Goal: Transaction & Acquisition: Purchase product/service

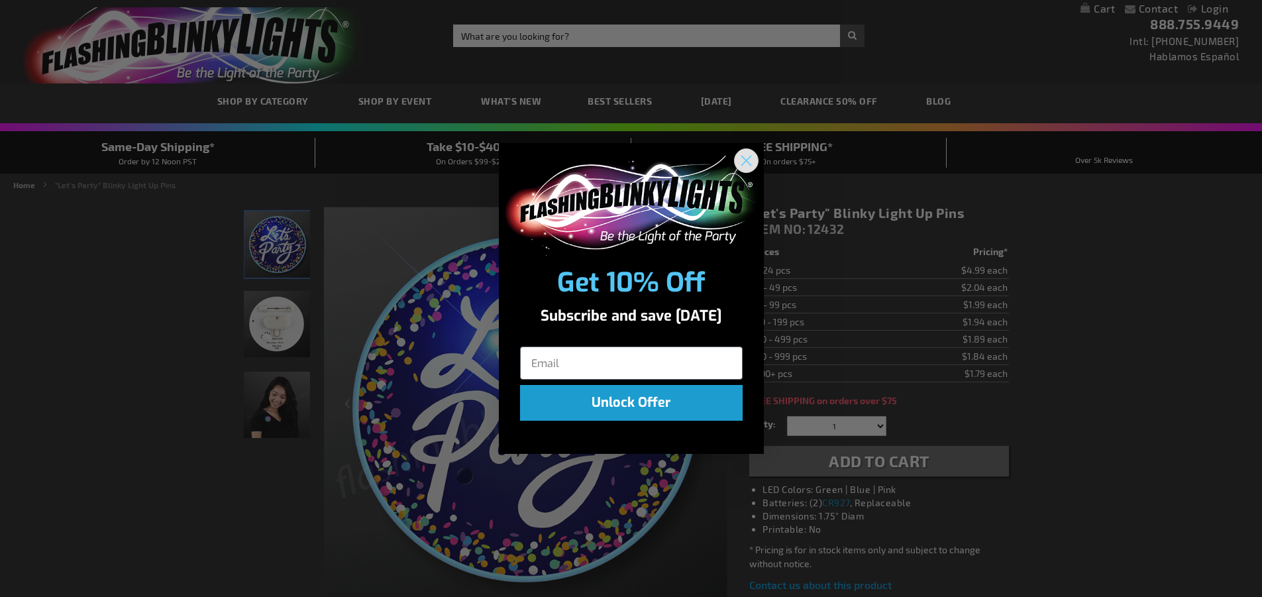
click at [744, 162] on icon "Close dialog" at bounding box center [746, 160] width 23 height 23
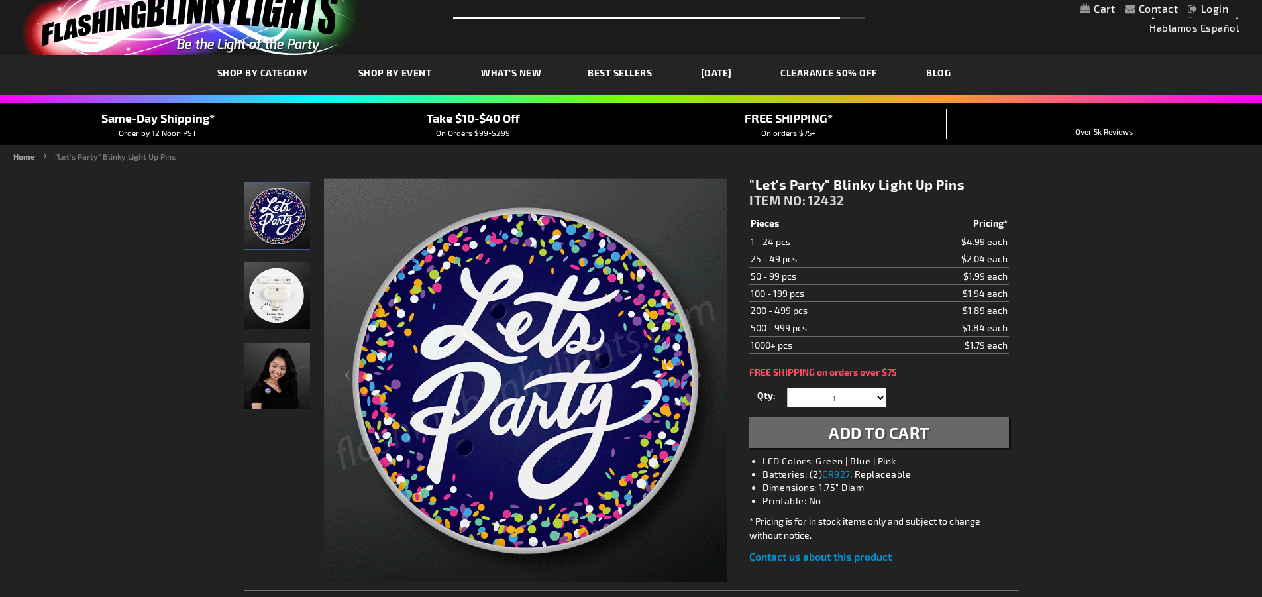
scroll to position [95, 0]
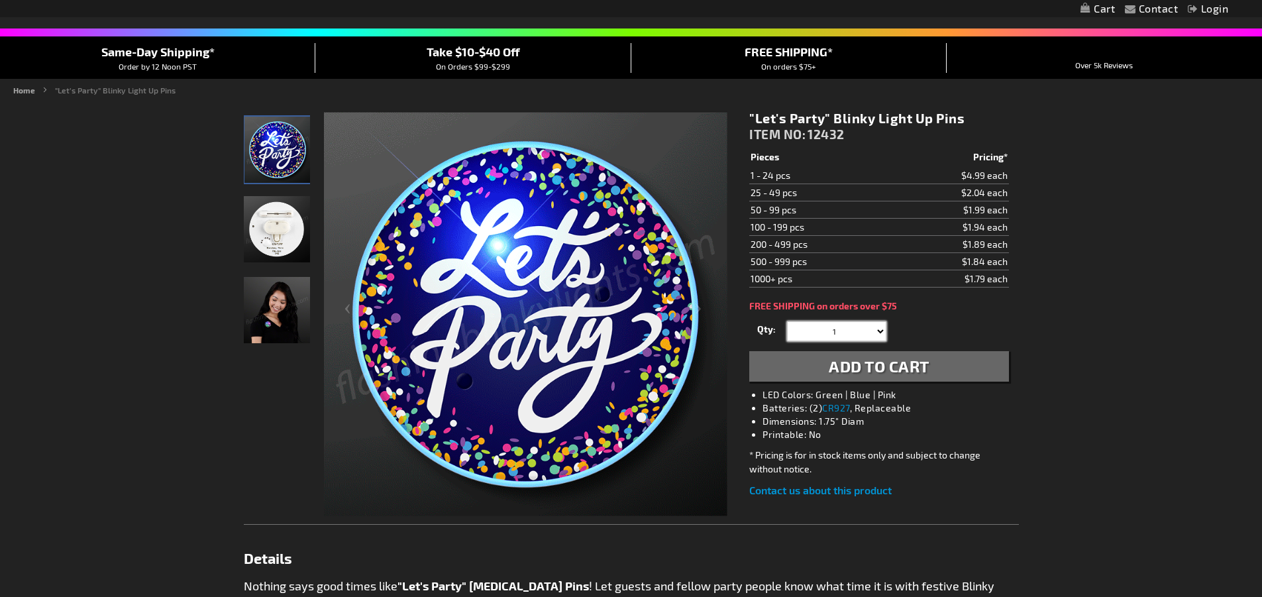
click at [881, 331] on select "1 2 3 4 5 6 7 8 9 10 11 12 13 14 15 16 17 18 19 20 21 22" at bounding box center [836, 331] width 99 height 20
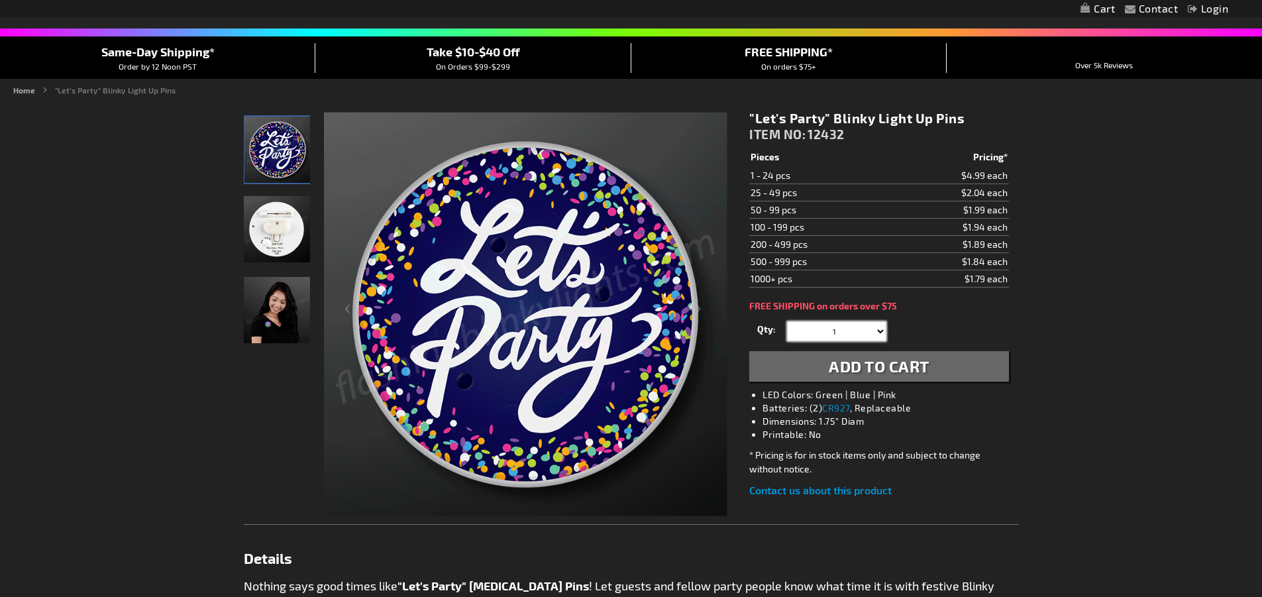
select select "225"
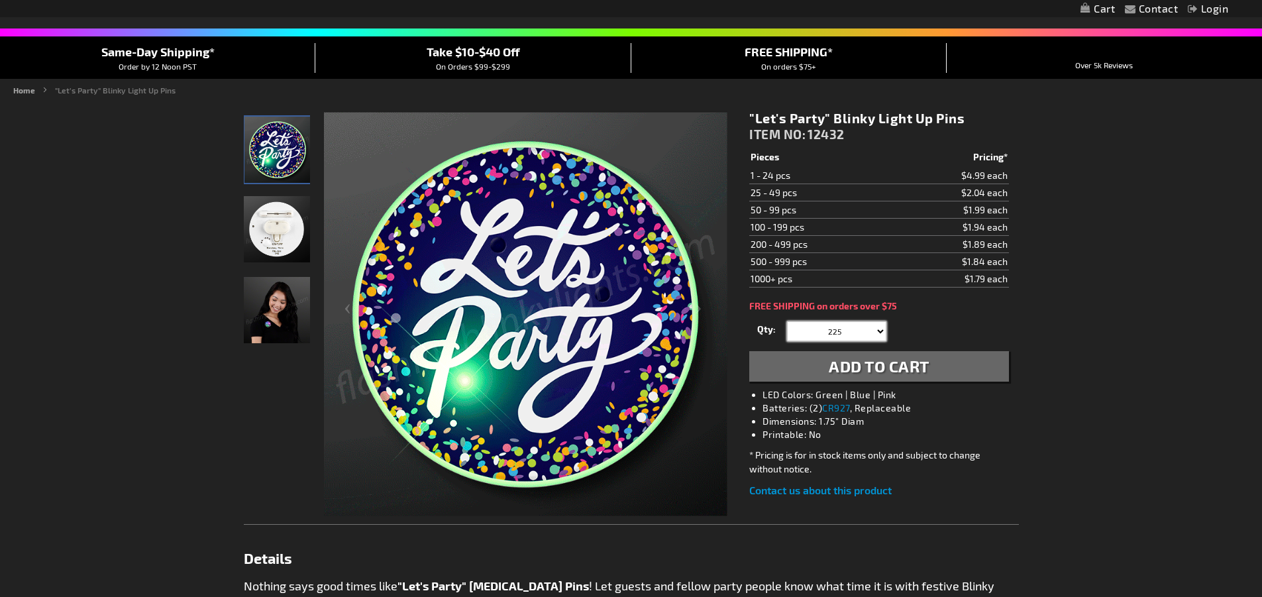
click at [787, 321] on select "1 2 3 4 5 6 7 8 9 10 11 12 13 14 15 16 17 18 19 20 21 22" at bounding box center [836, 331] width 99 height 20
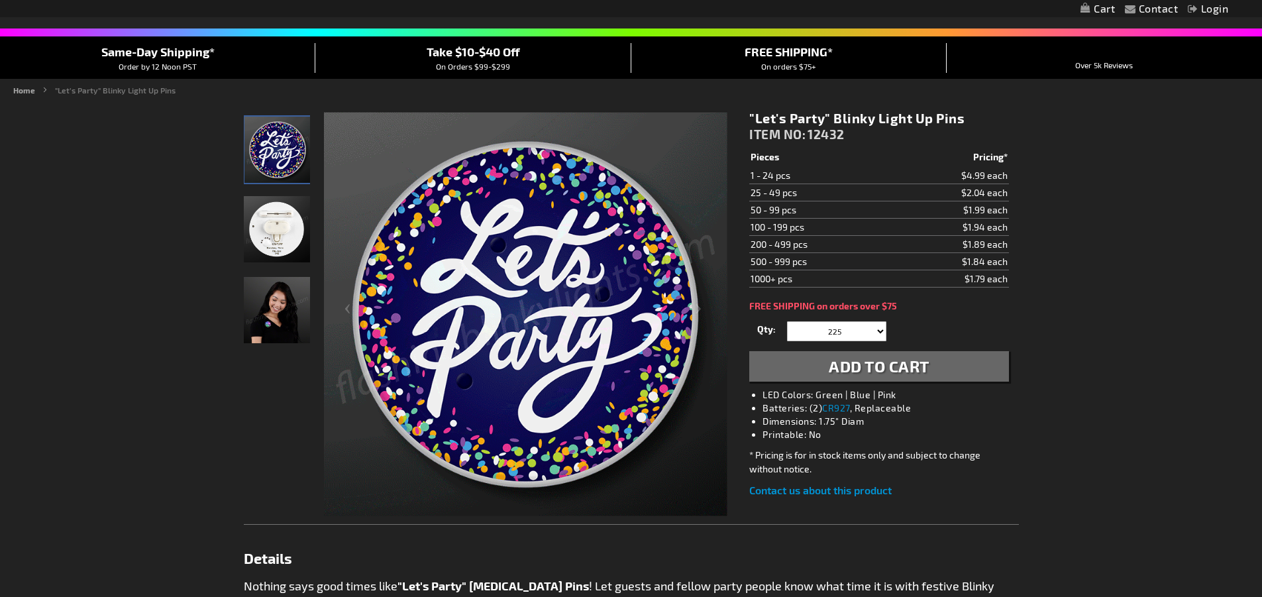
click at [848, 364] on span "Add to Cart" at bounding box center [879, 366] width 101 height 19
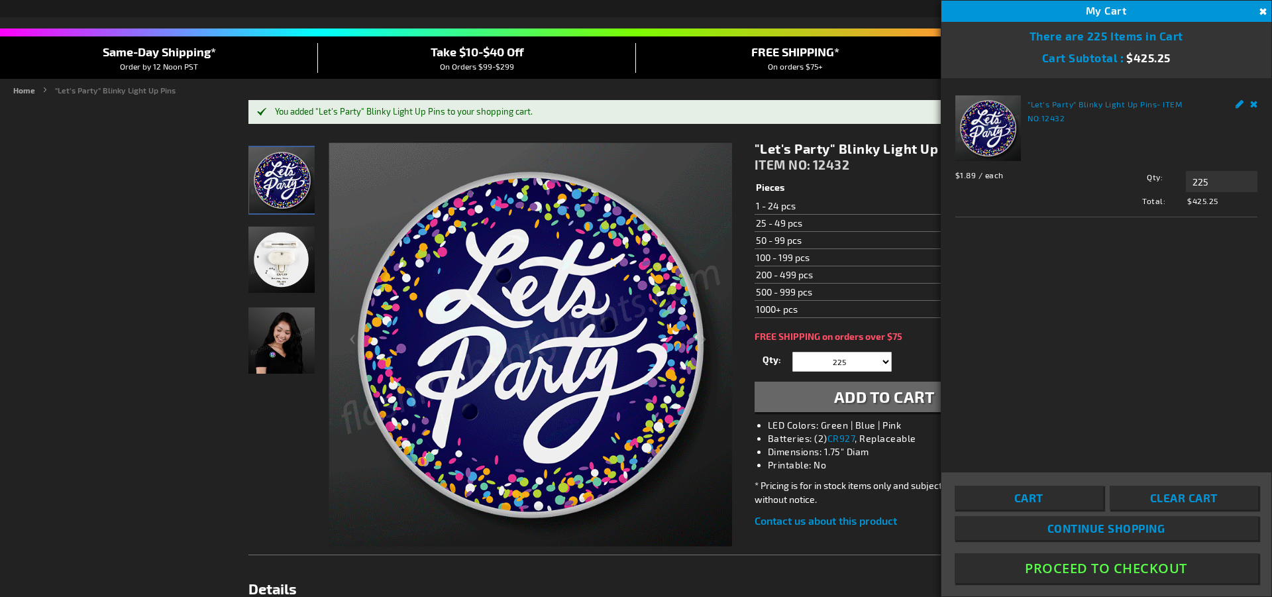
click at [1083, 566] on button "Proceed To Checkout" at bounding box center [1107, 568] width 304 height 30
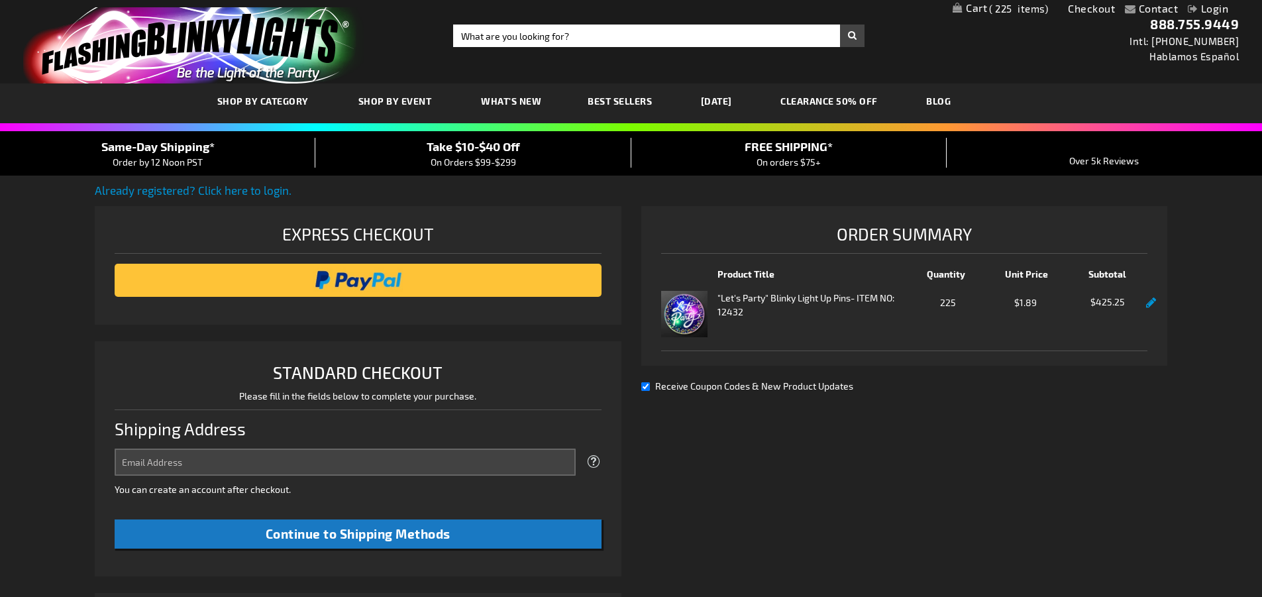
select select "US"
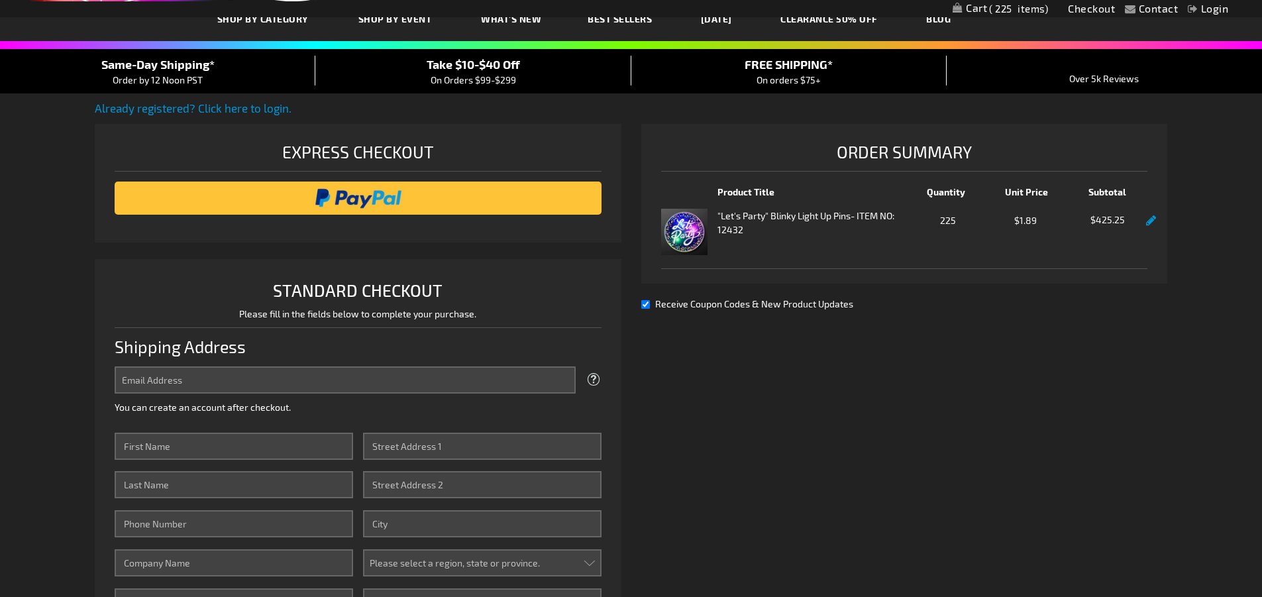
scroll to position [199, 0]
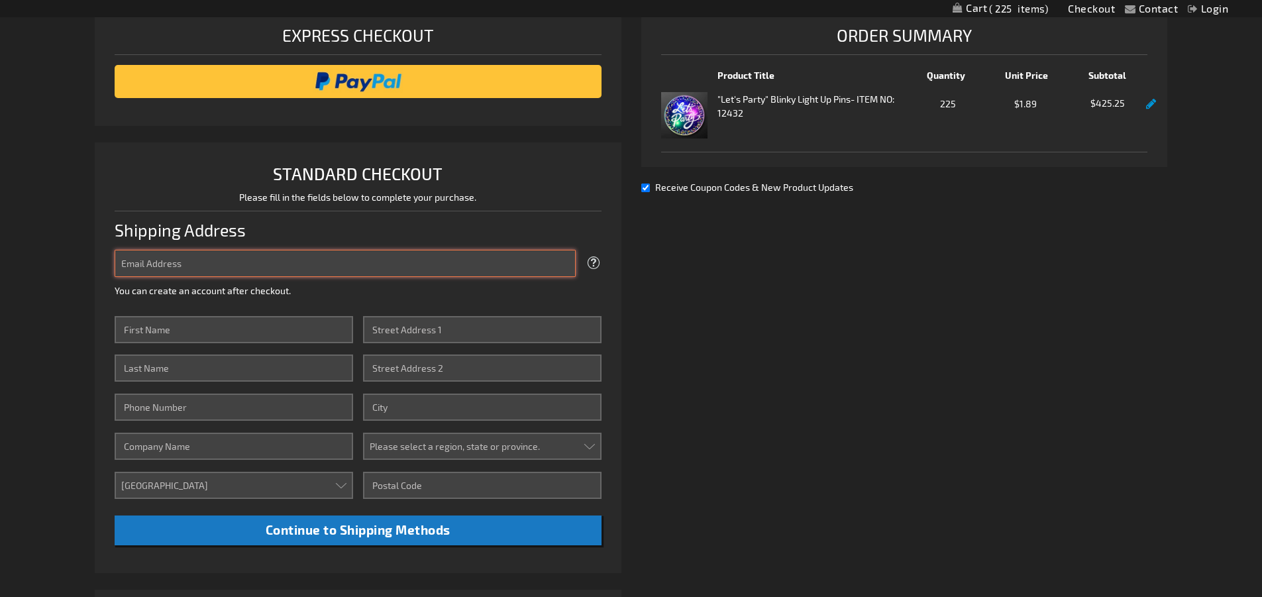
click at [274, 268] on input "Email Address" at bounding box center [345, 263] width 461 height 27
type input "[EMAIL_ADDRESS][PERSON_NAME][DOMAIN_NAME]"
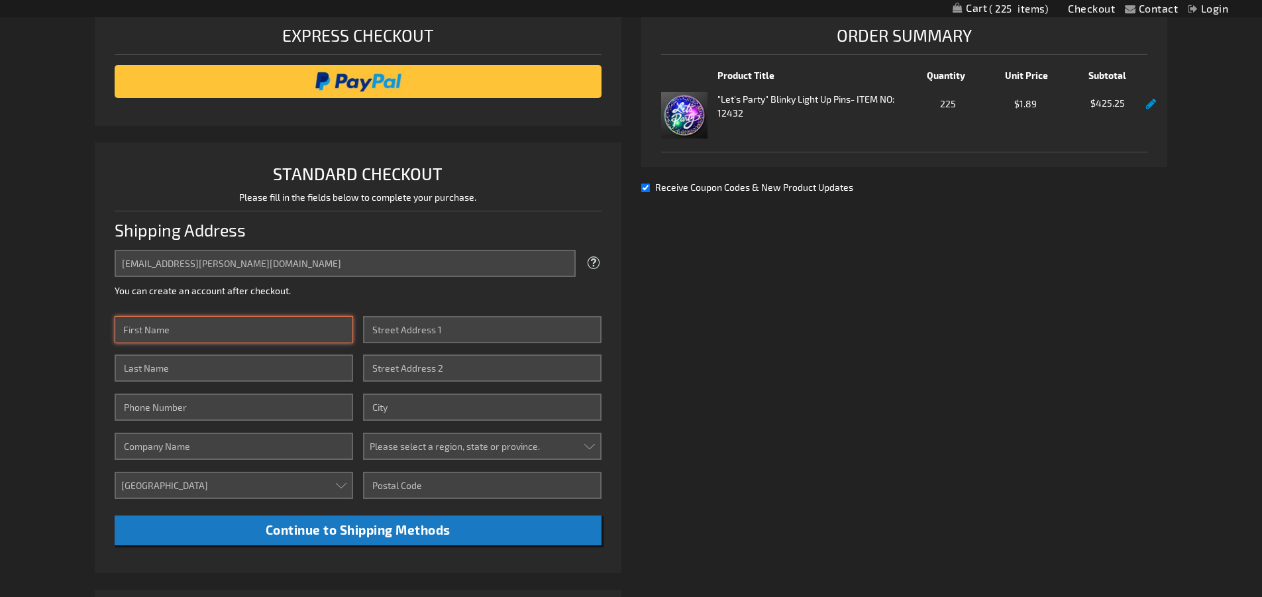
click at [215, 329] on input "First Name" at bounding box center [234, 329] width 239 height 27
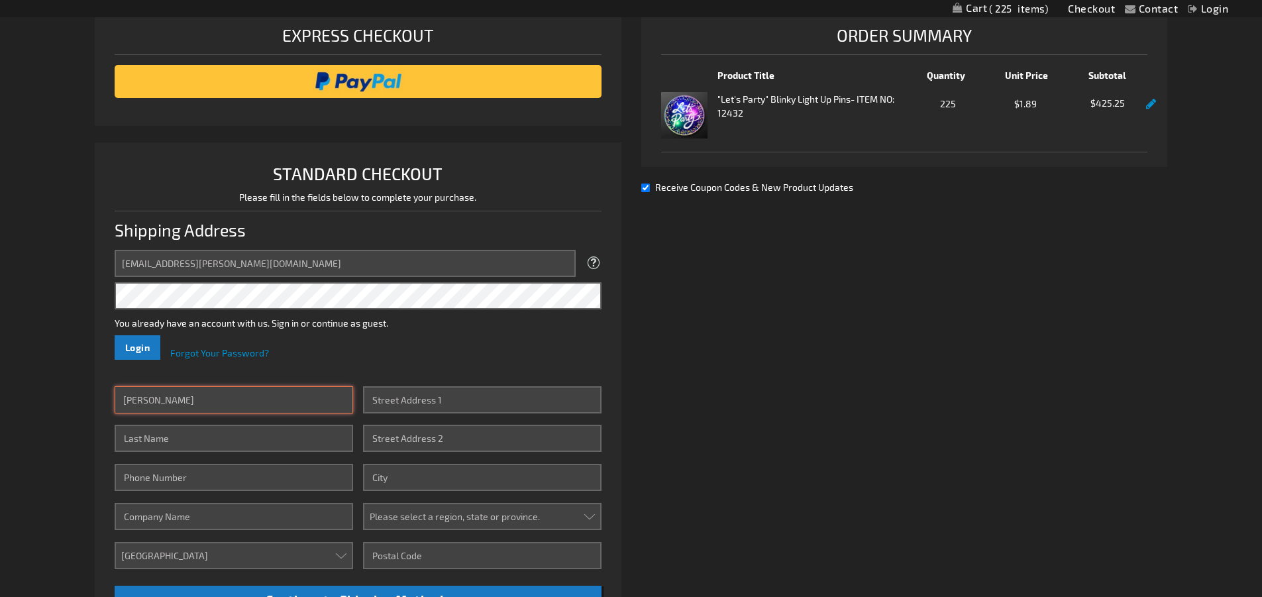
type input "[PERSON_NAME]"
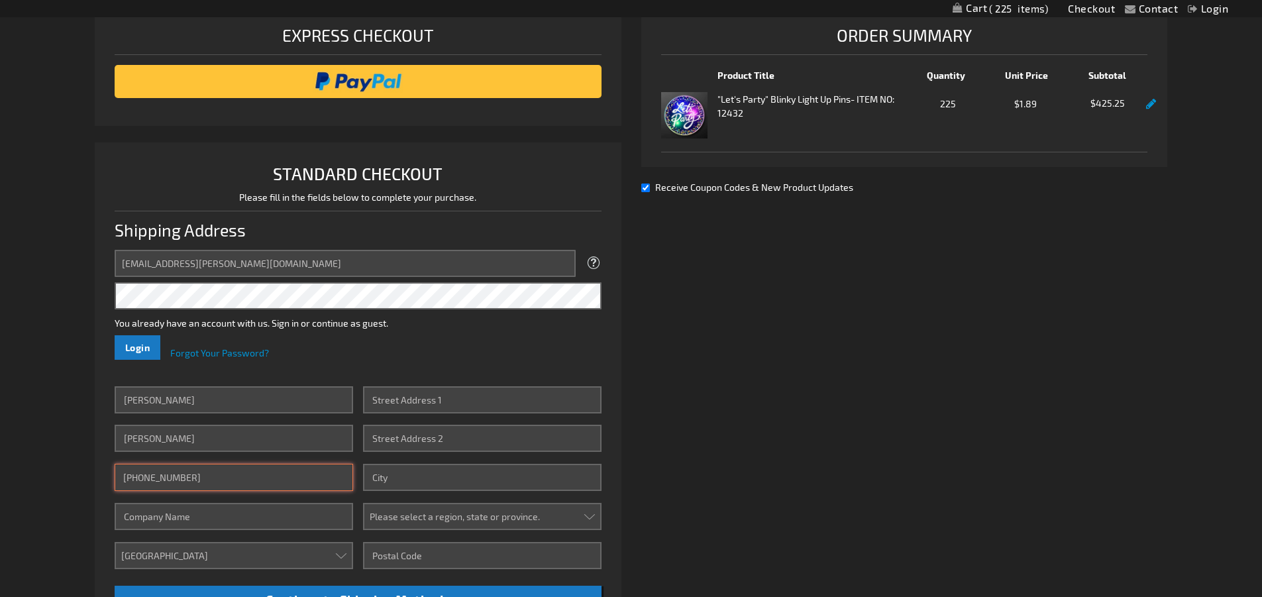
type input "[PHONE_NUMBER]"
click at [205, 524] on input "Company" at bounding box center [234, 516] width 239 height 27
type input "Longville Foundation"
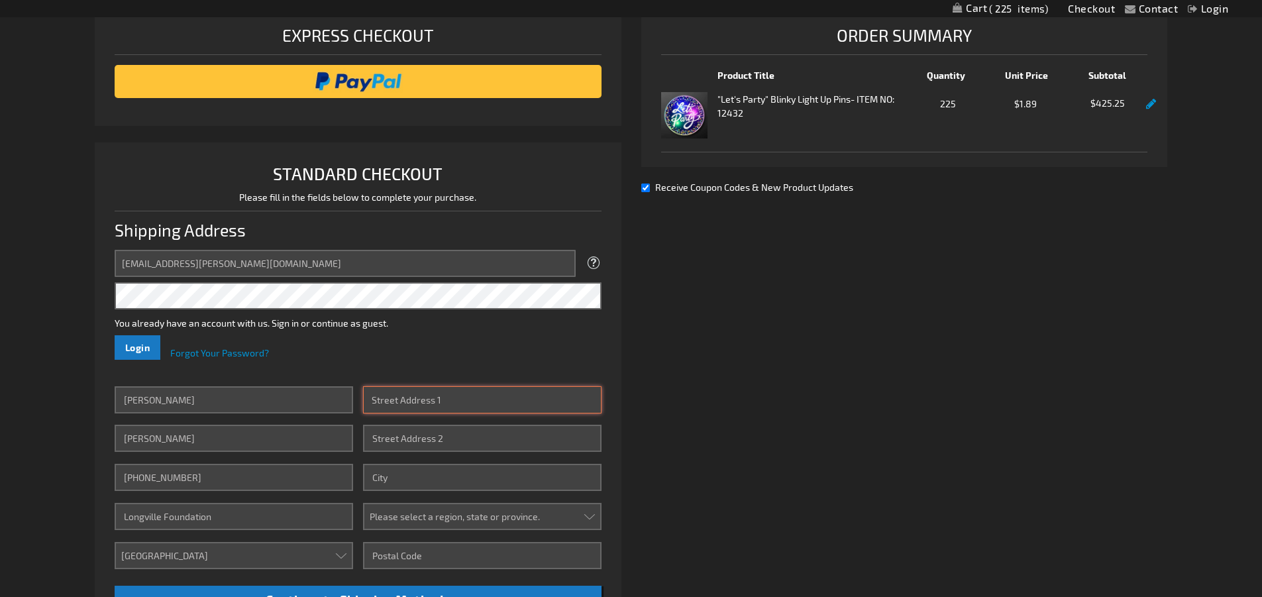
click at [441, 396] on input "Street Address: Line 1" at bounding box center [482, 399] width 239 height 27
type input "P.O. Box 270"
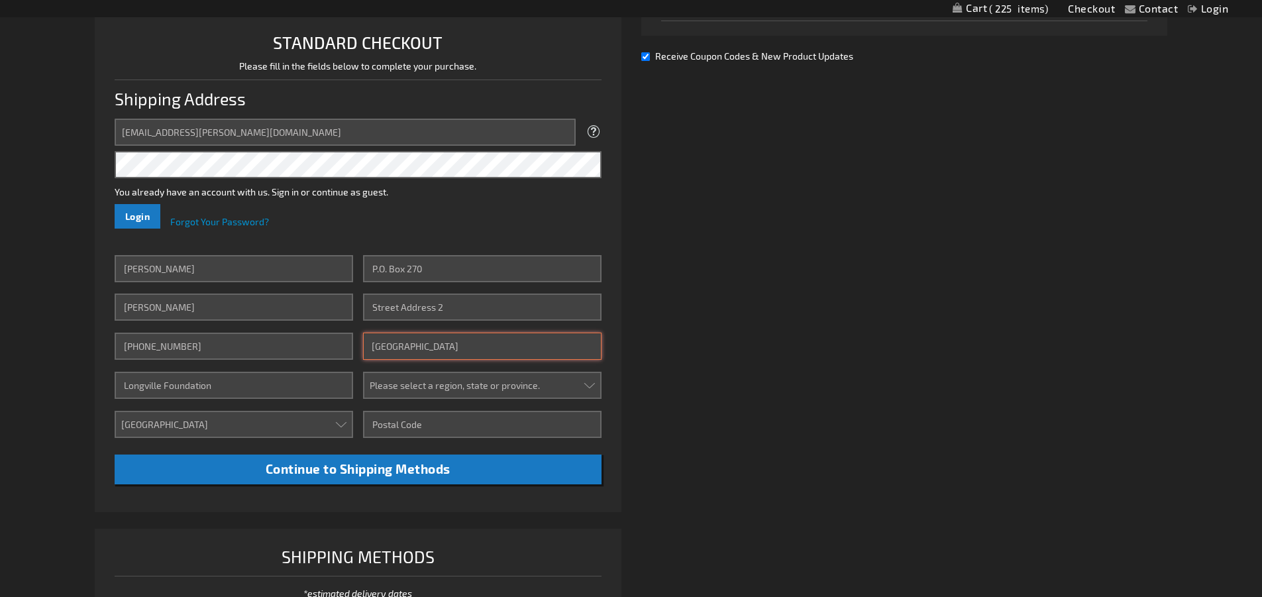
scroll to position [331, 0]
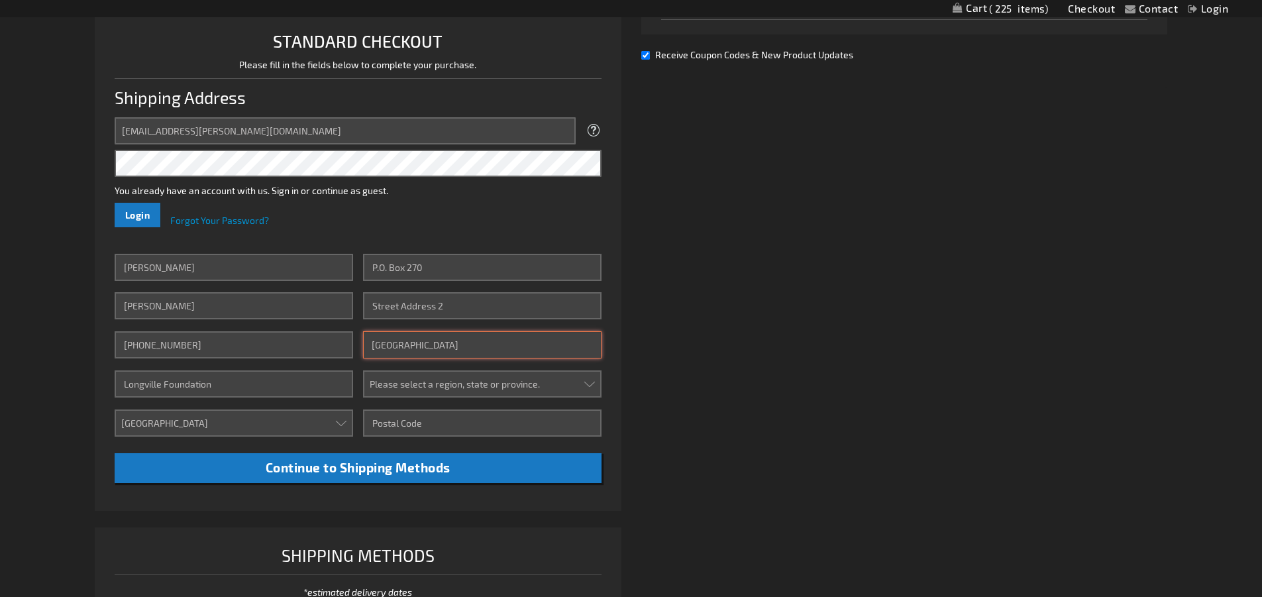
type input "[GEOGRAPHIC_DATA]"
click at [588, 378] on select "Please select a region, state or province. Alabama Alaska Arizona Arkansas Cali…" at bounding box center [482, 383] width 239 height 27
select select "34"
click at [363, 370] on select "Please select a region, state or province. Alabama Alaska Arizona Arkansas Cali…" at bounding box center [482, 383] width 239 height 27
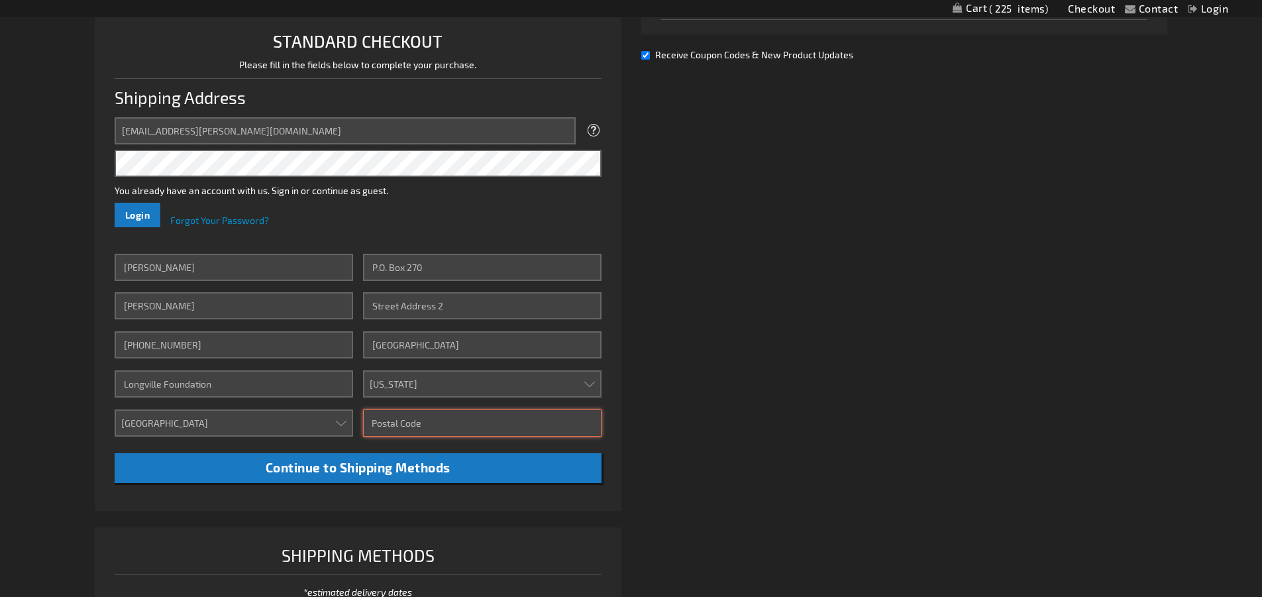
click at [431, 422] on input "Zip/Postal Code" at bounding box center [482, 423] width 239 height 27
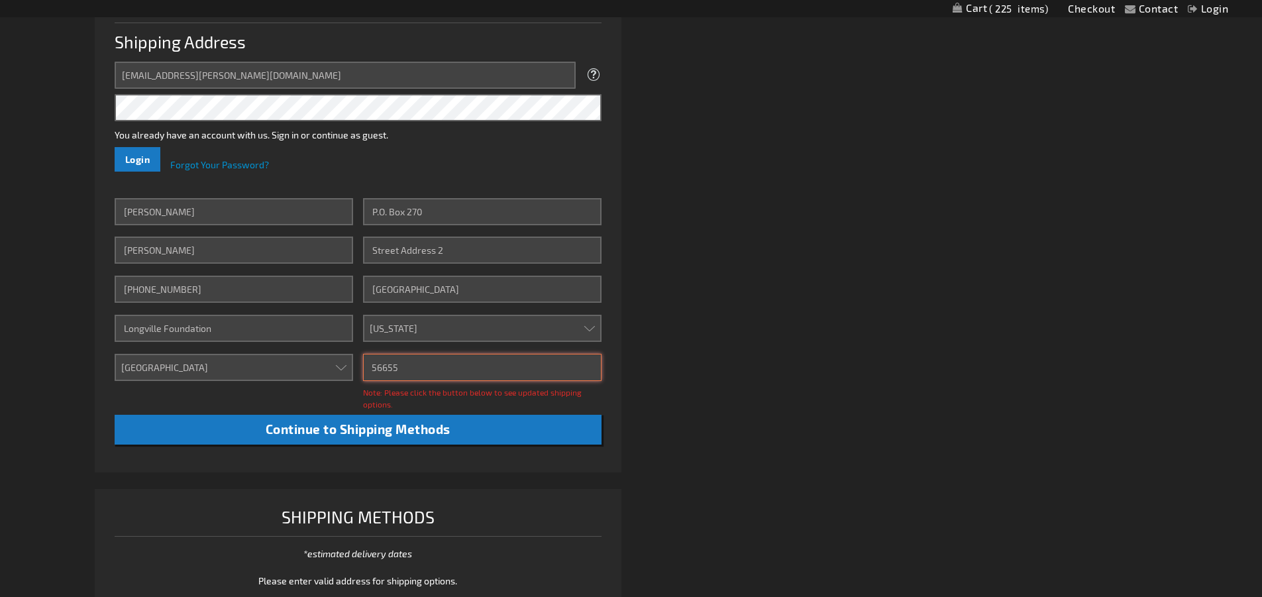
scroll to position [464, 0]
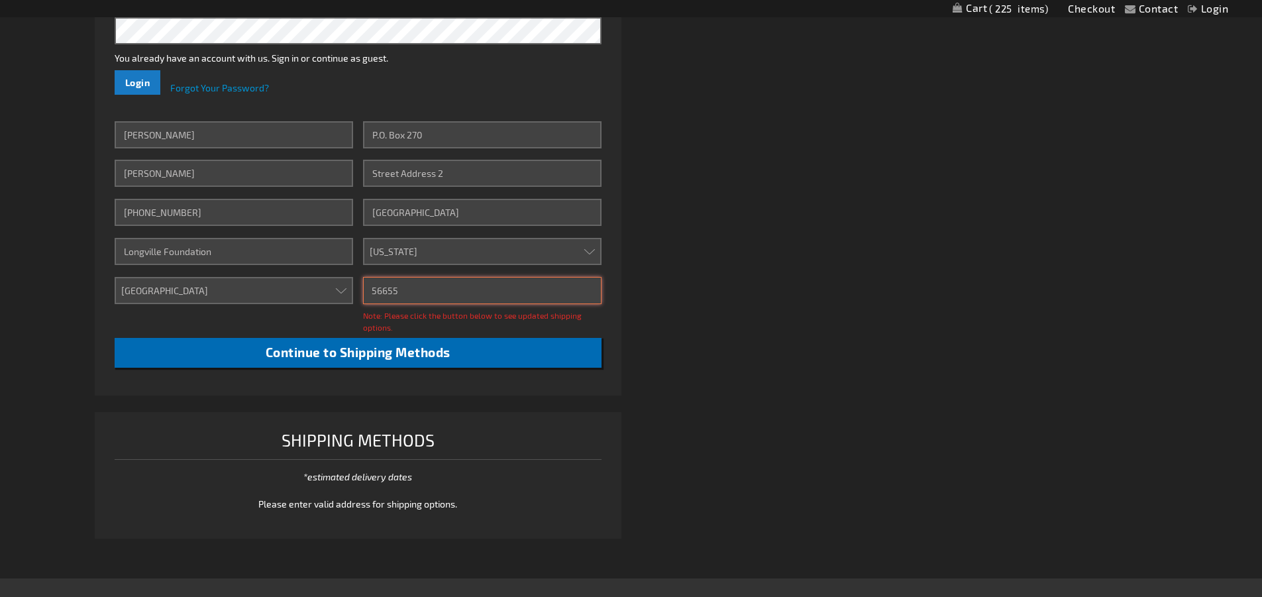
type input "56655"
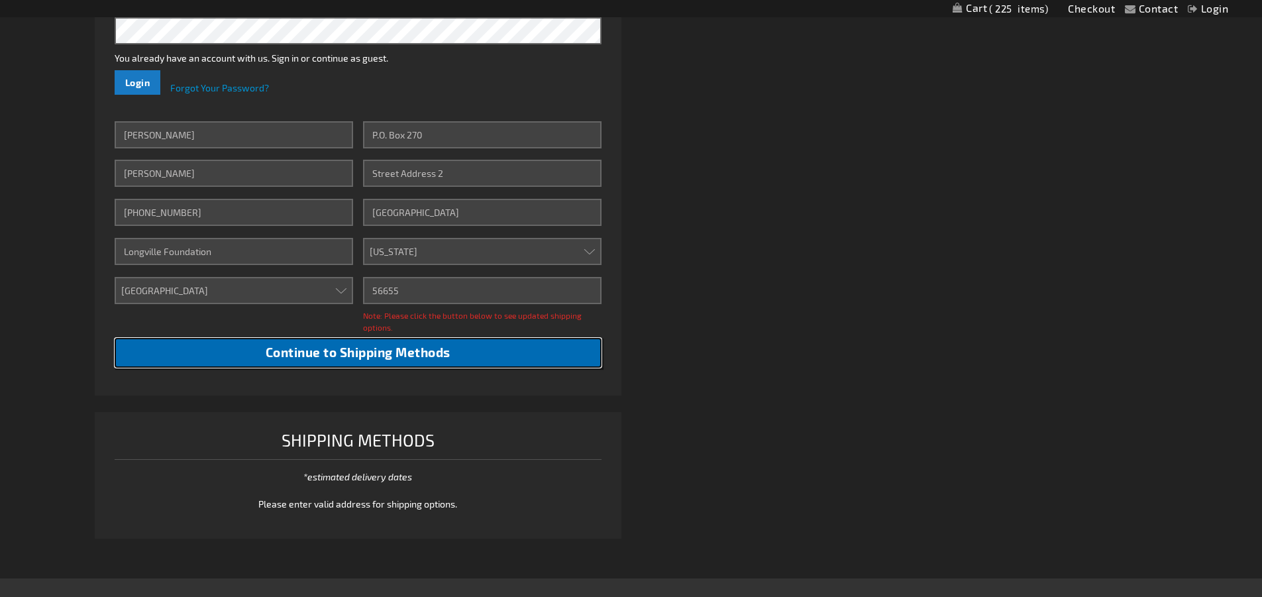
click at [391, 353] on span "Continue to Shipping Methods" at bounding box center [358, 352] width 185 height 15
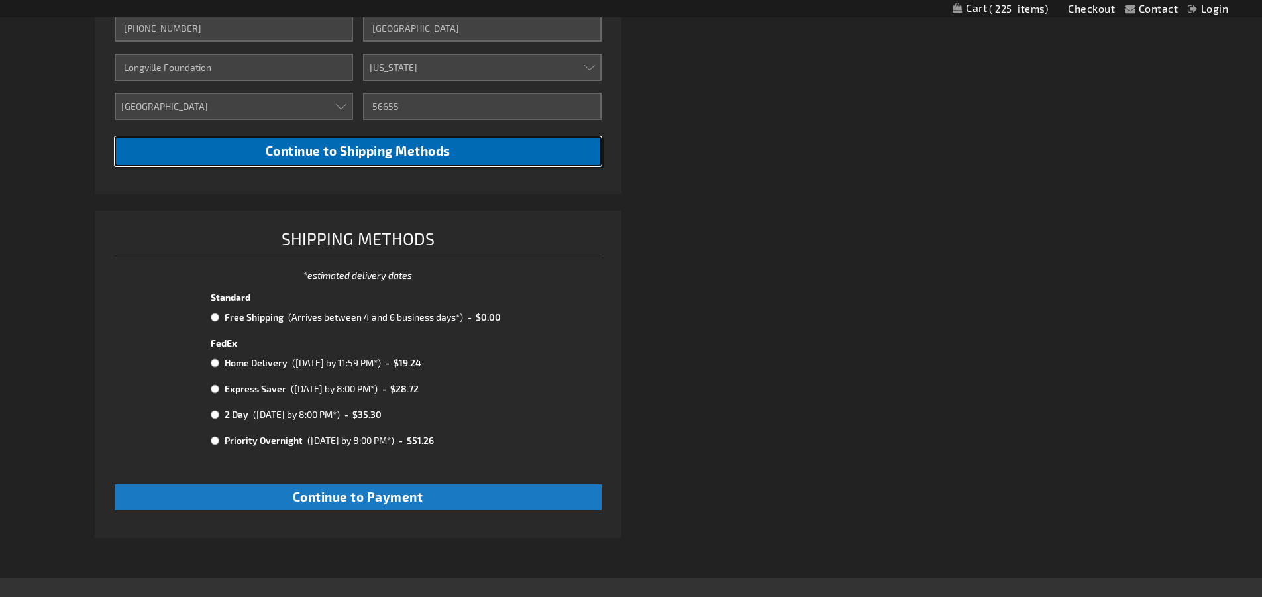
scroll to position [729, 0]
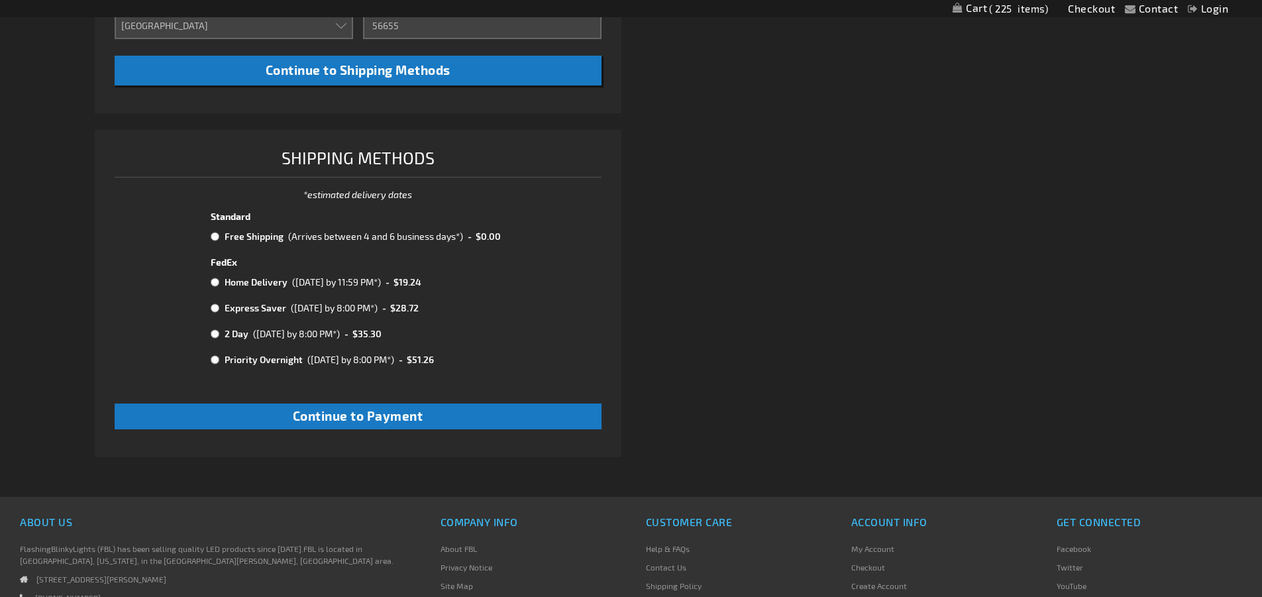
click at [214, 283] on input "radio" at bounding box center [215, 282] width 9 height 11
radio input "true"
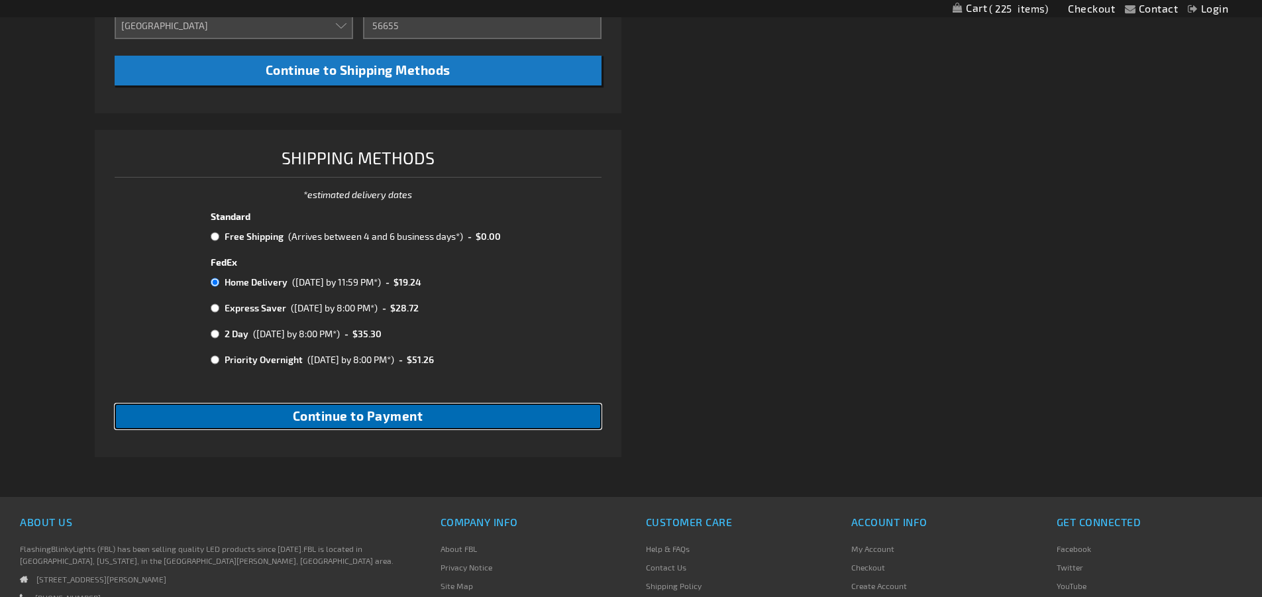
click at [398, 417] on span "Continue to Payment" at bounding box center [358, 415] width 131 height 15
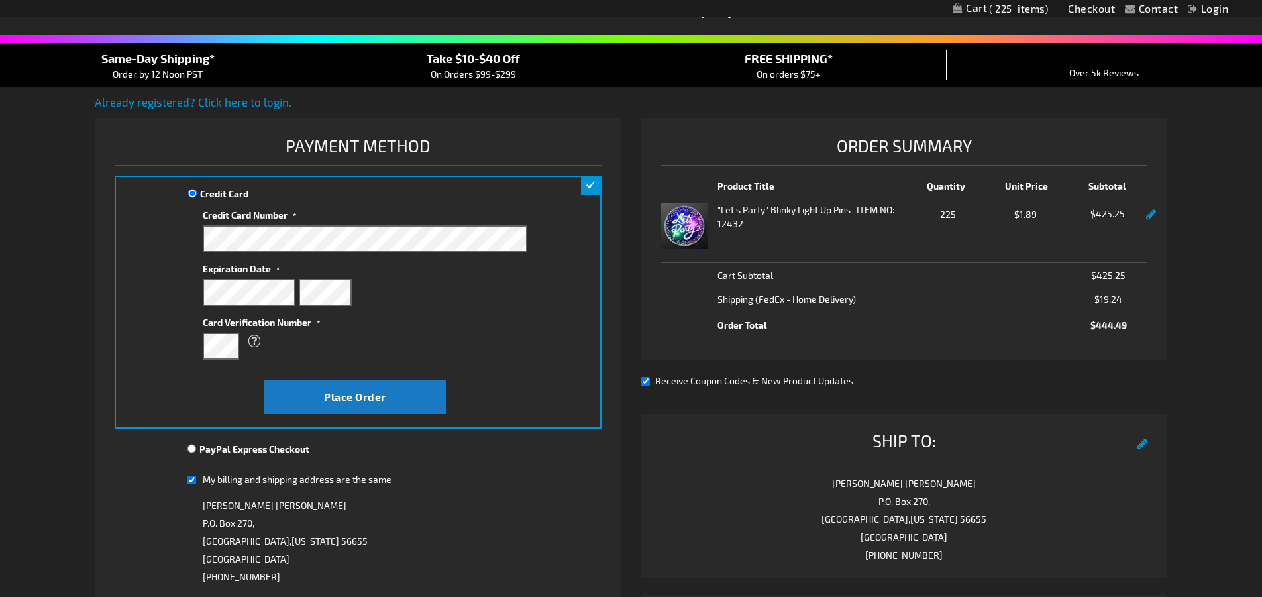
scroll to position [199, 0]
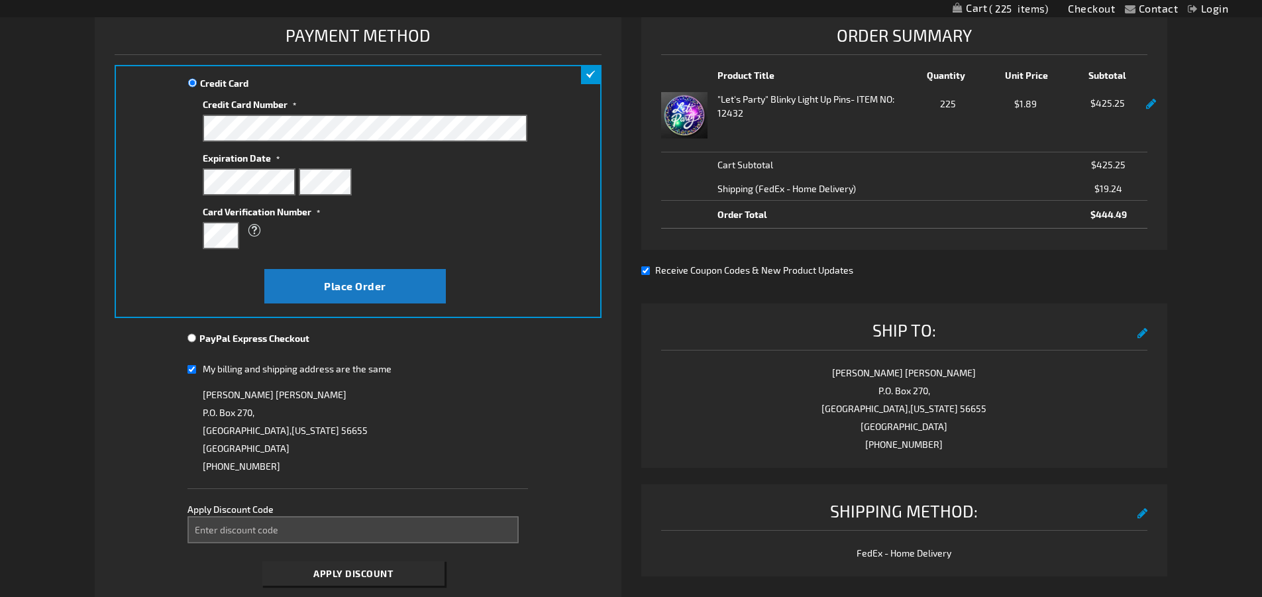
click at [1135, 331] on div "Ship To: edit" at bounding box center [904, 334] width 487 height 32
click at [1144, 332] on button "edit" at bounding box center [1143, 331] width 11 height 24
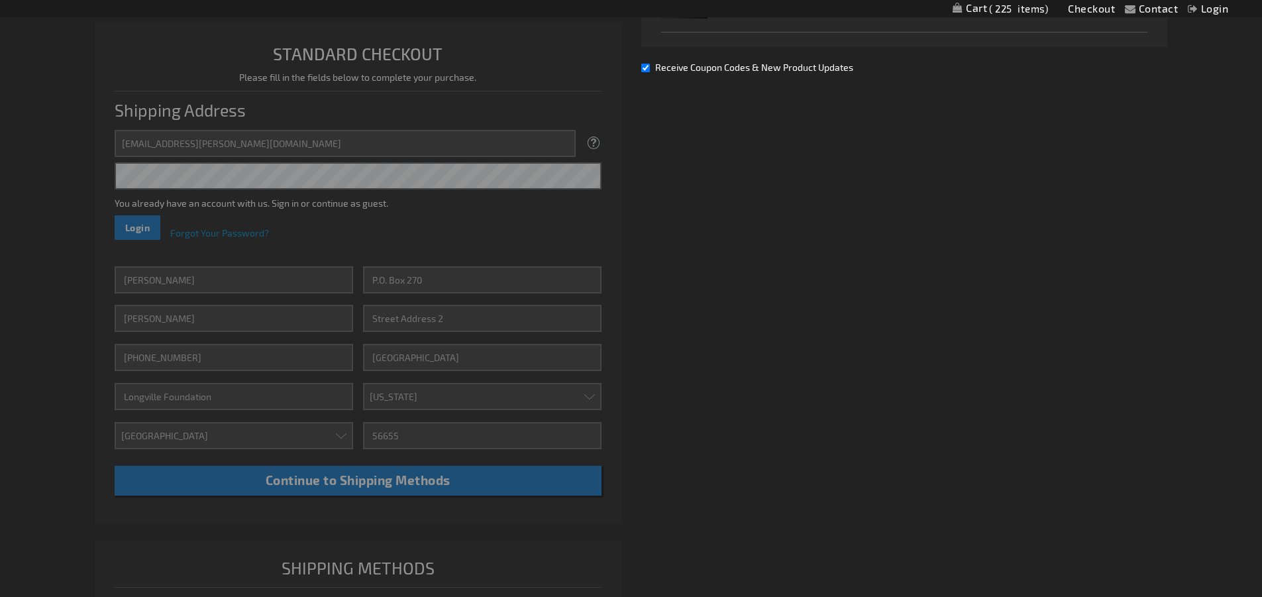
scroll to position [341, 0]
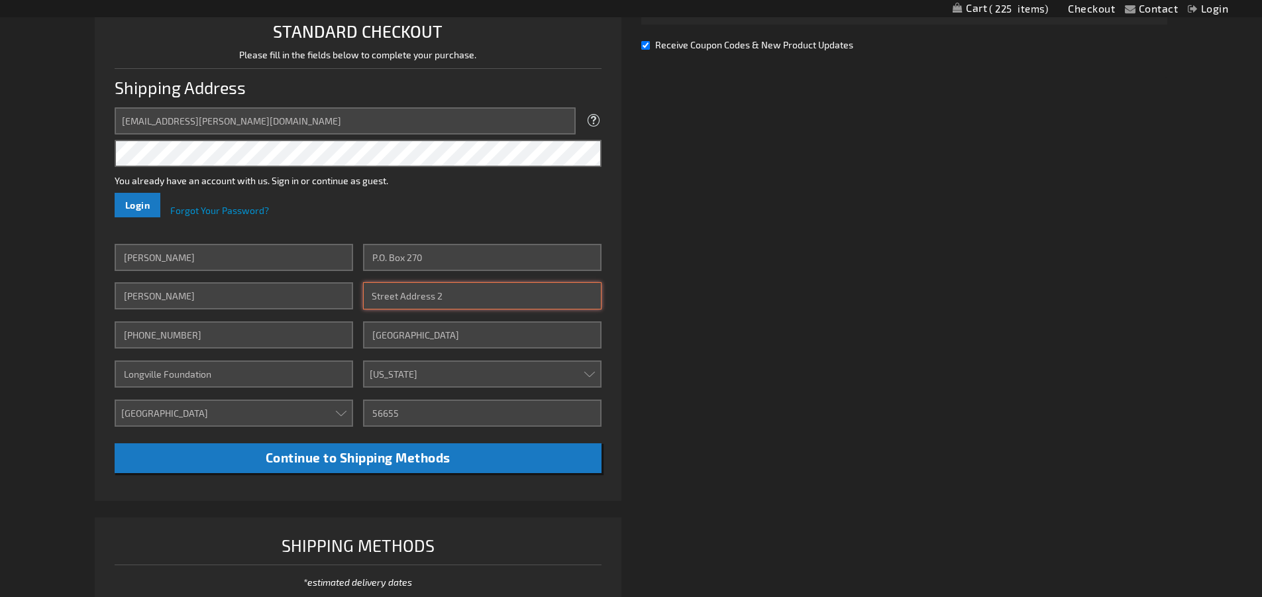
click at [451, 296] on input "Street Address: Line 2" at bounding box center [482, 295] width 239 height 27
type input "3629 State Highway 84 NE"
drag, startPoint x: 900, startPoint y: 286, endPoint x: 893, endPoint y: 288, distance: 7.8
click at [895, 286] on div "Already registered? Click here to login. Shipping Review & Payments Estimated T…" at bounding box center [631, 349] width 1073 height 1017
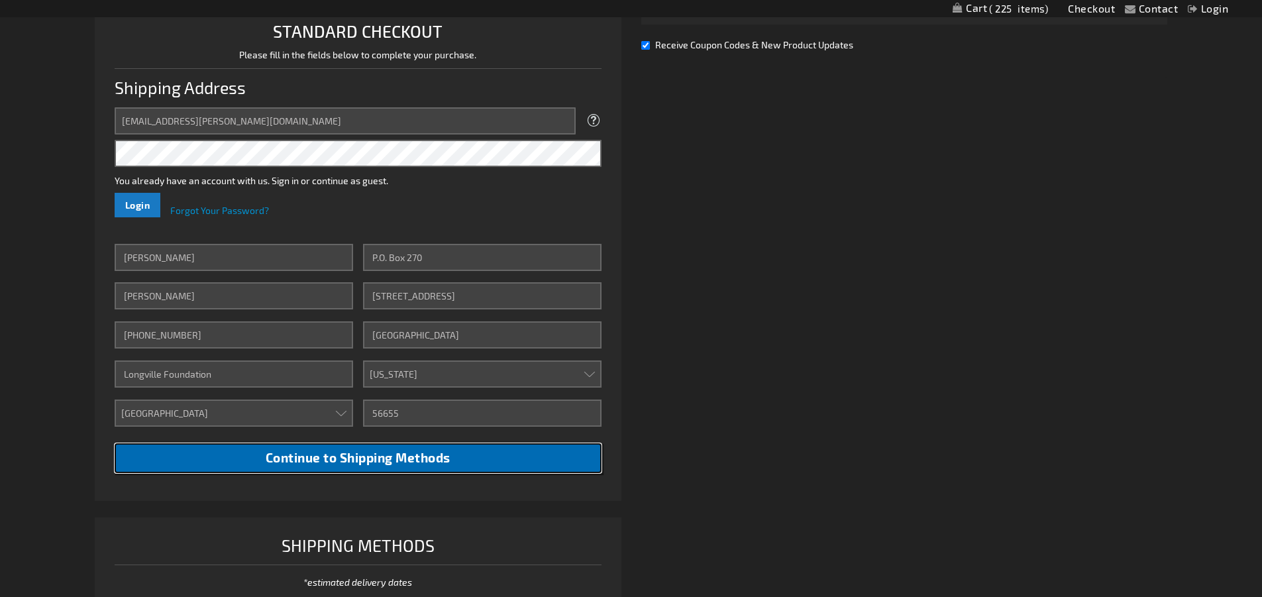
click at [482, 458] on button "Continue to Shipping Methods" at bounding box center [358, 458] width 487 height 30
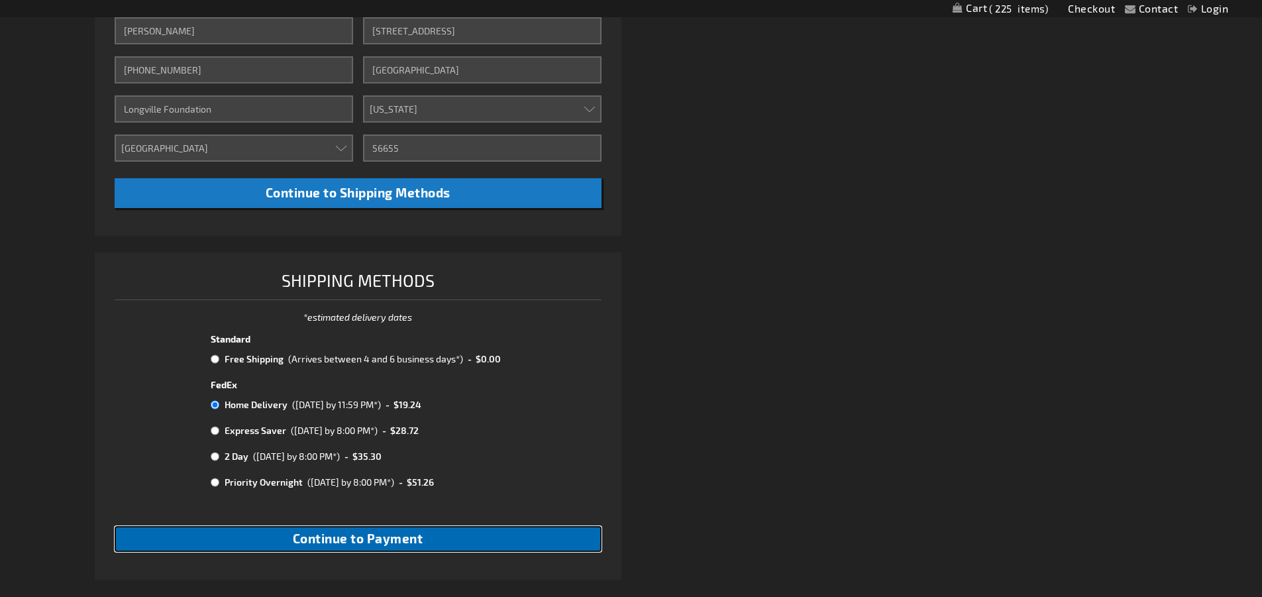
click at [369, 541] on span "Continue to Payment" at bounding box center [358, 538] width 131 height 15
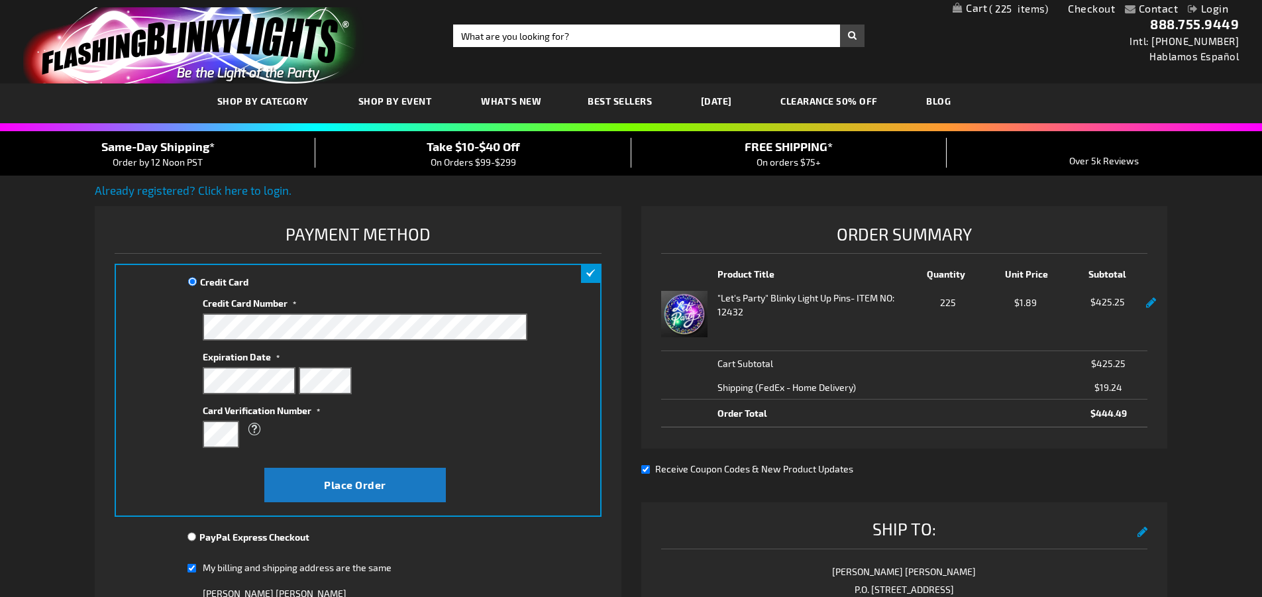
click at [1097, 8] on link "Checkout" at bounding box center [1091, 8] width 47 height 13
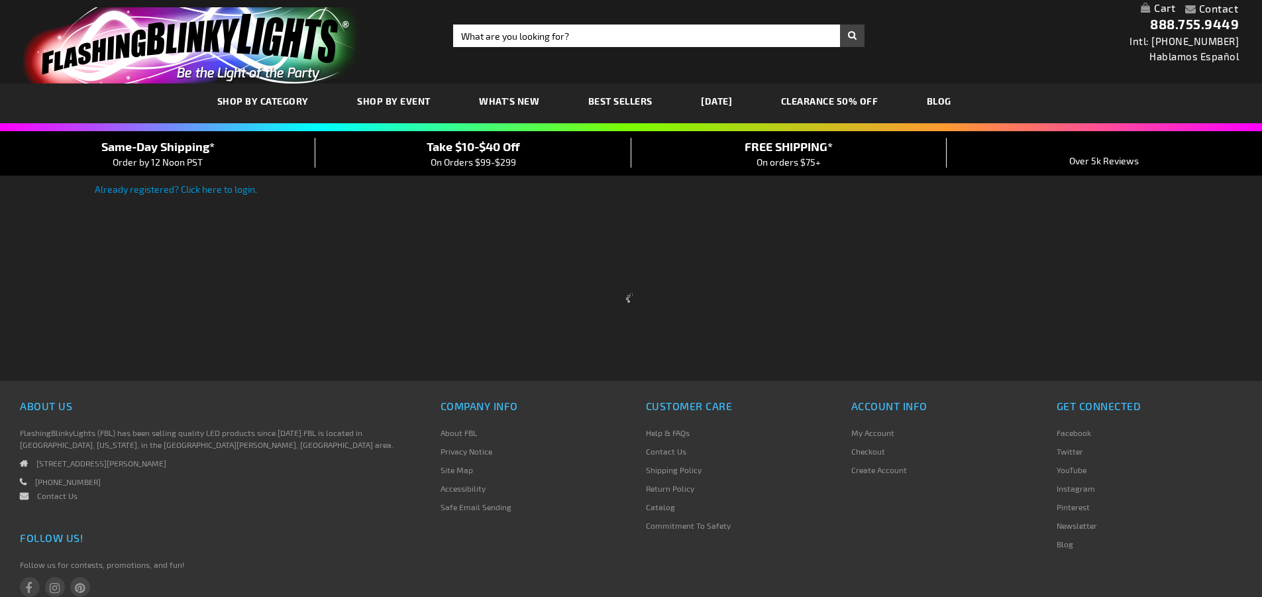
scroll to position [93, 0]
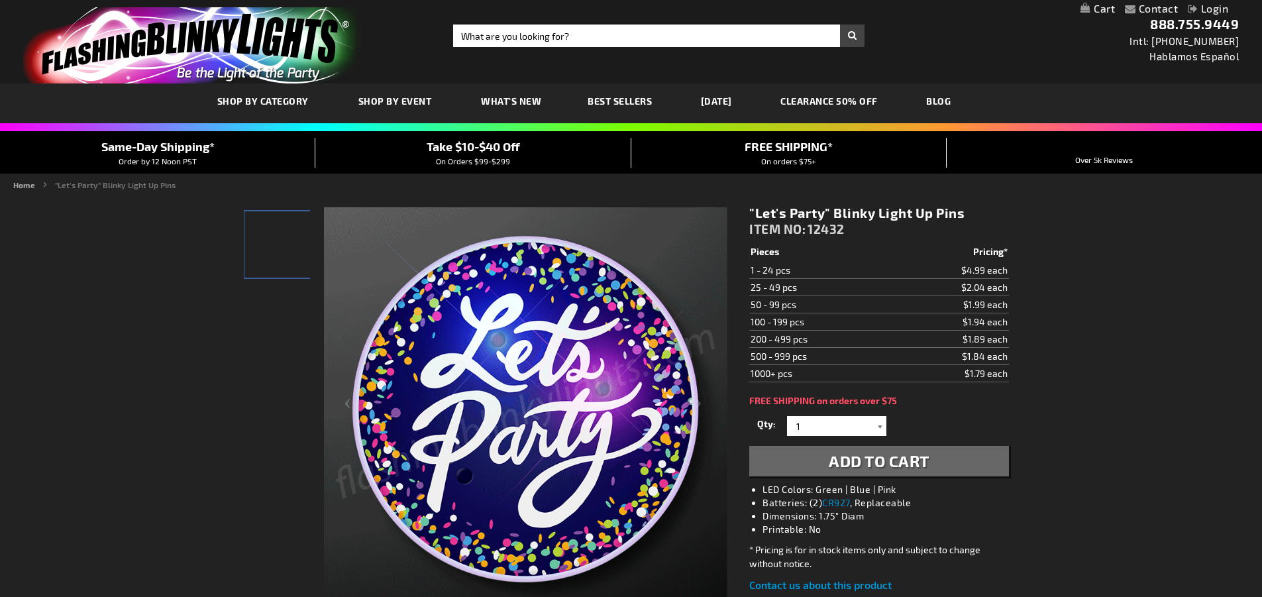
click at [877, 425] on div at bounding box center [879, 426] width 13 height 20
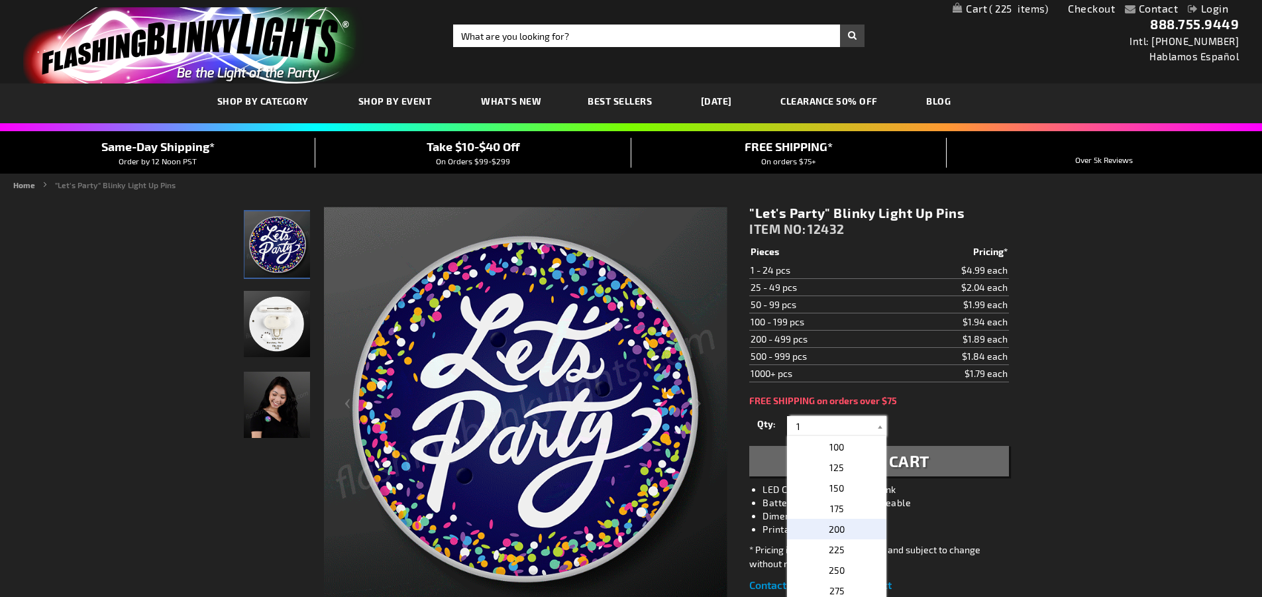
scroll to position [596, 0]
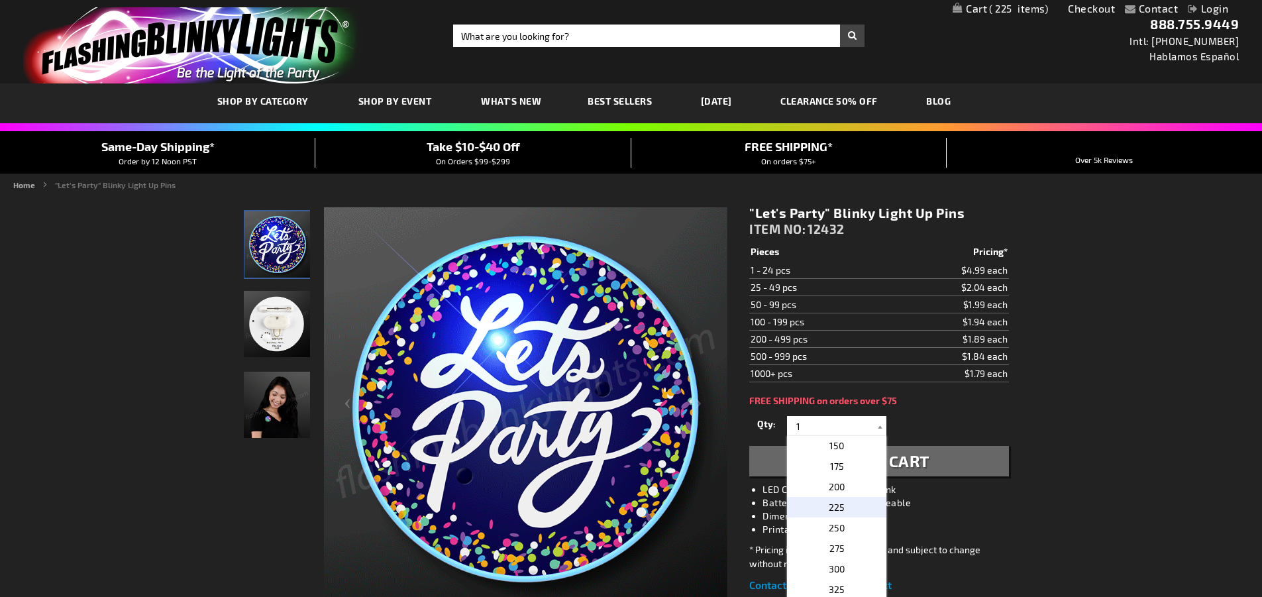
click at [830, 508] on span "225" at bounding box center [837, 507] width 16 height 11
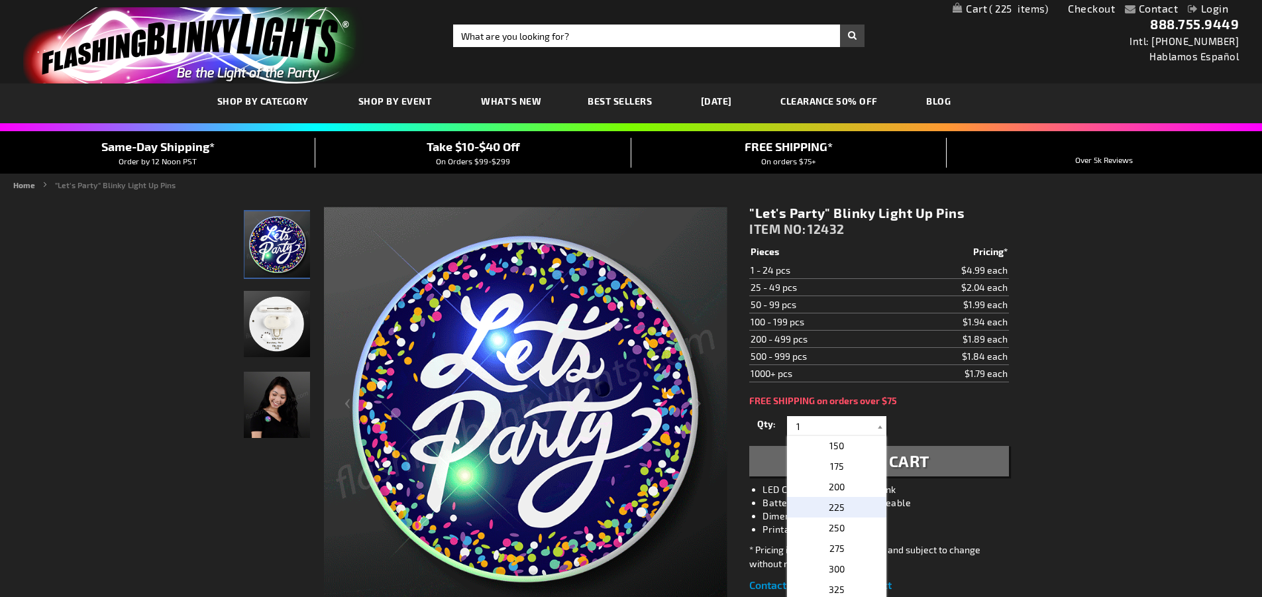
type input "225"
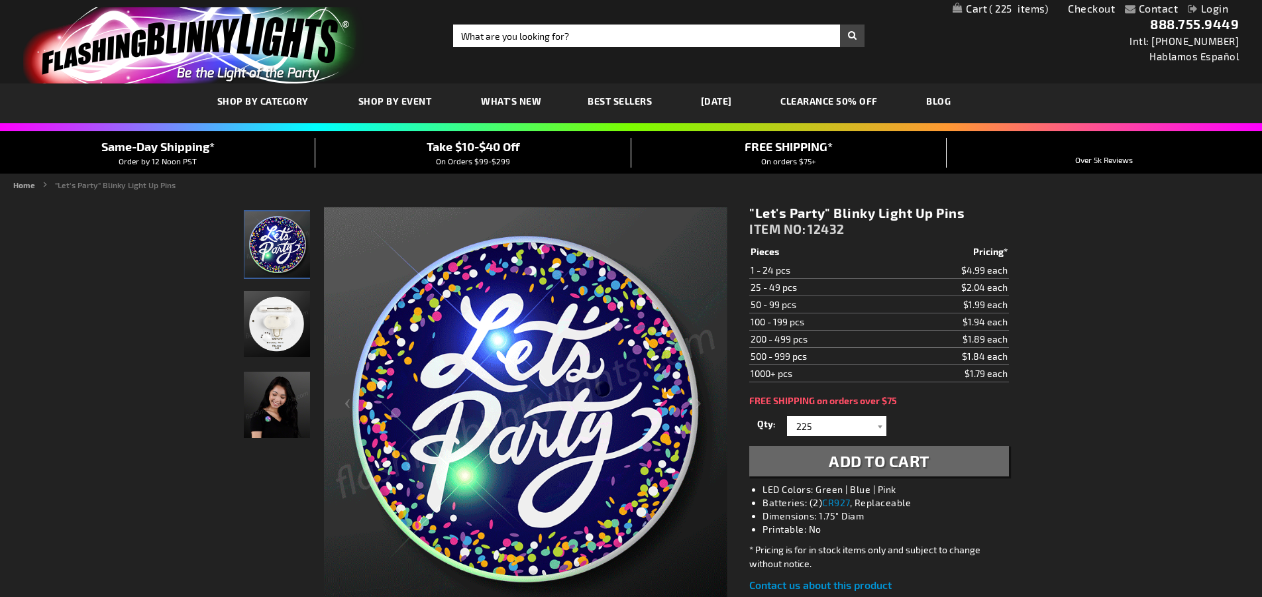
click at [926, 461] on span "Add to Cart" at bounding box center [879, 460] width 101 height 19
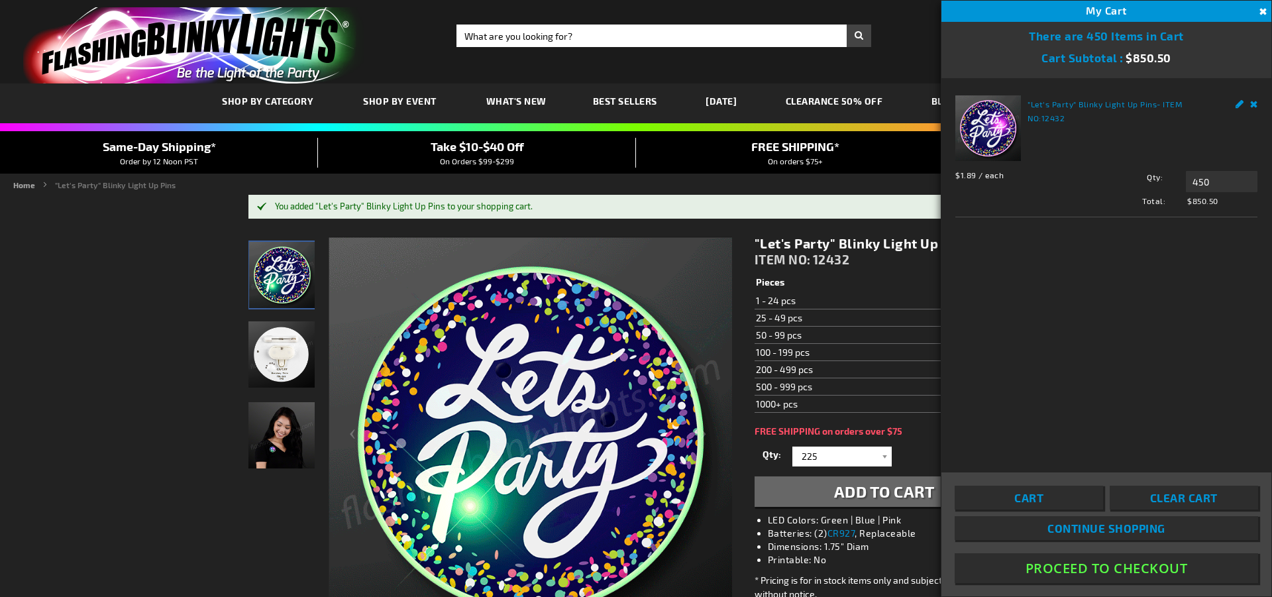
click at [1105, 571] on button "Proceed To Checkout" at bounding box center [1107, 568] width 304 height 30
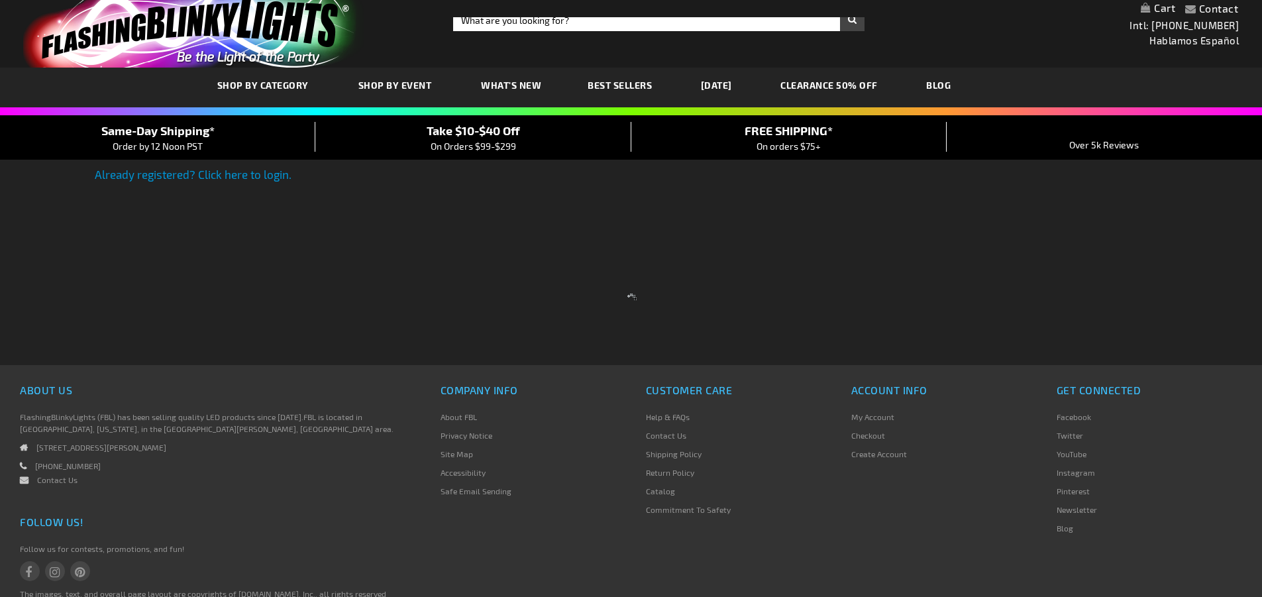
scroll to position [27, 0]
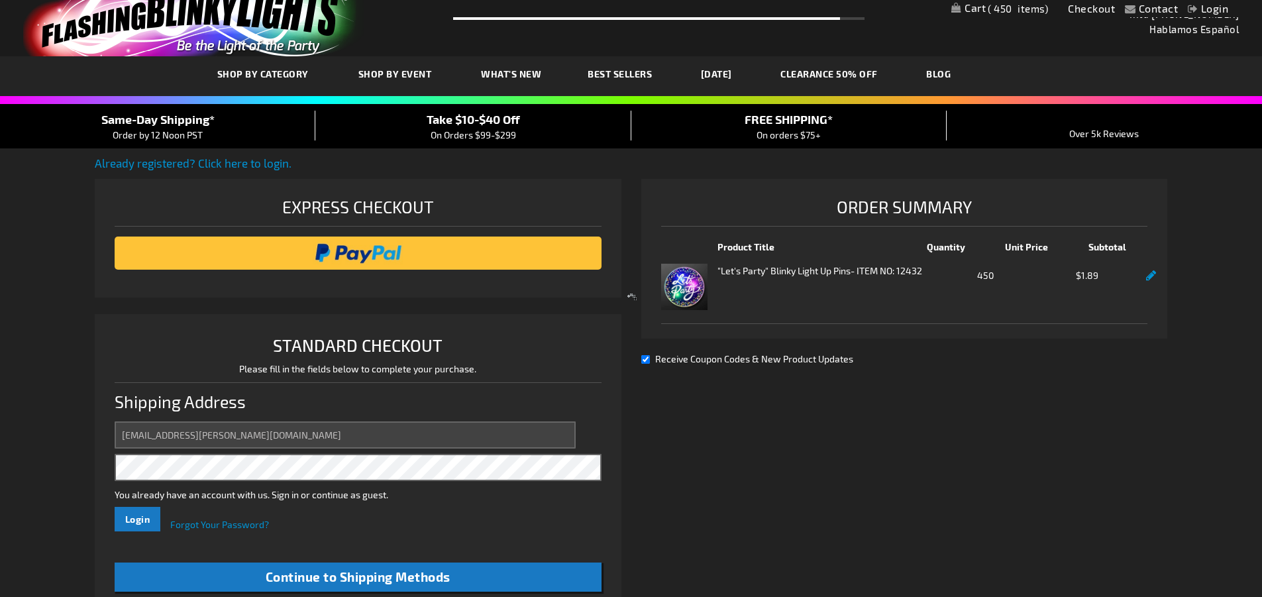
scroll to position [133, 0]
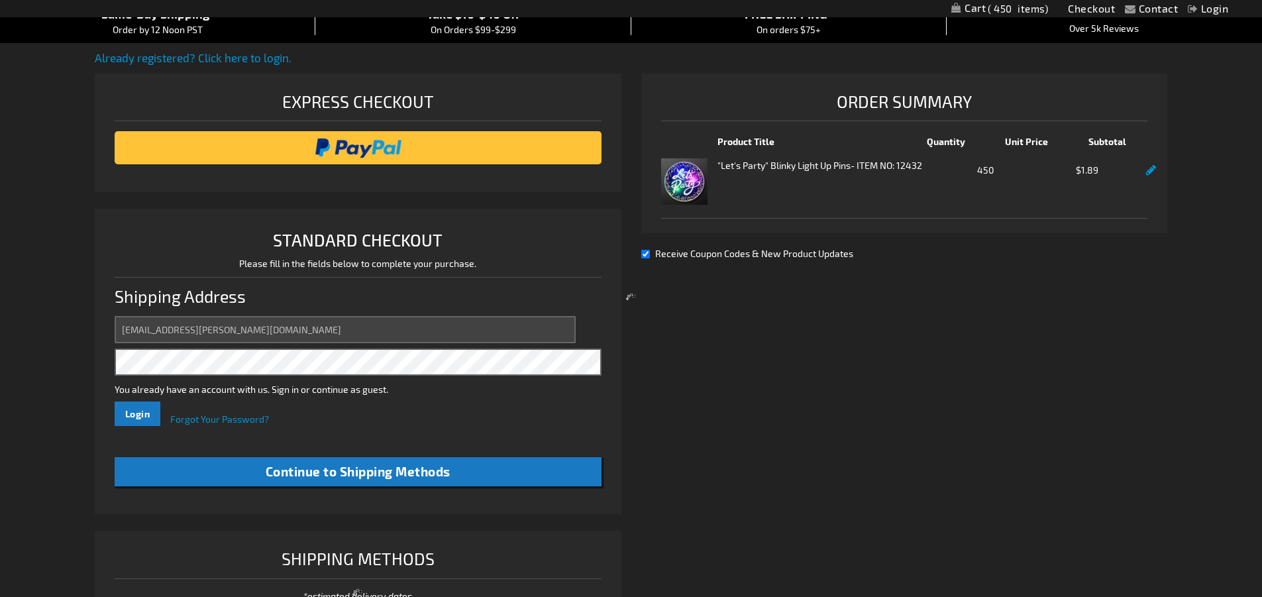
select select "US"
select select "34"
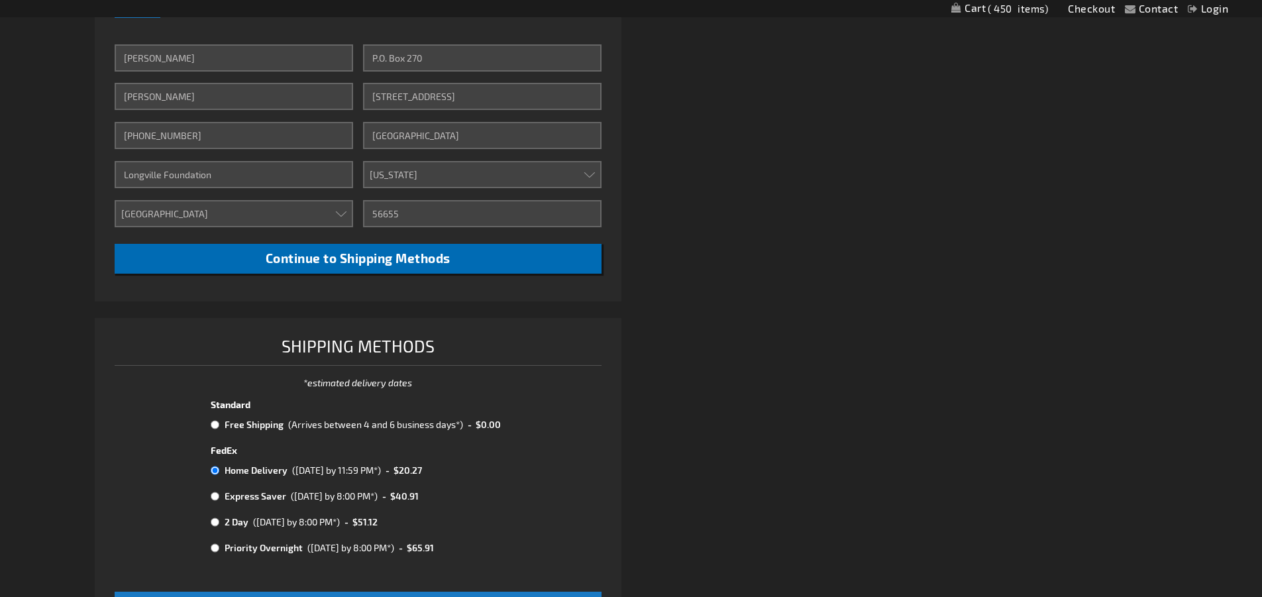
scroll to position [663, 0]
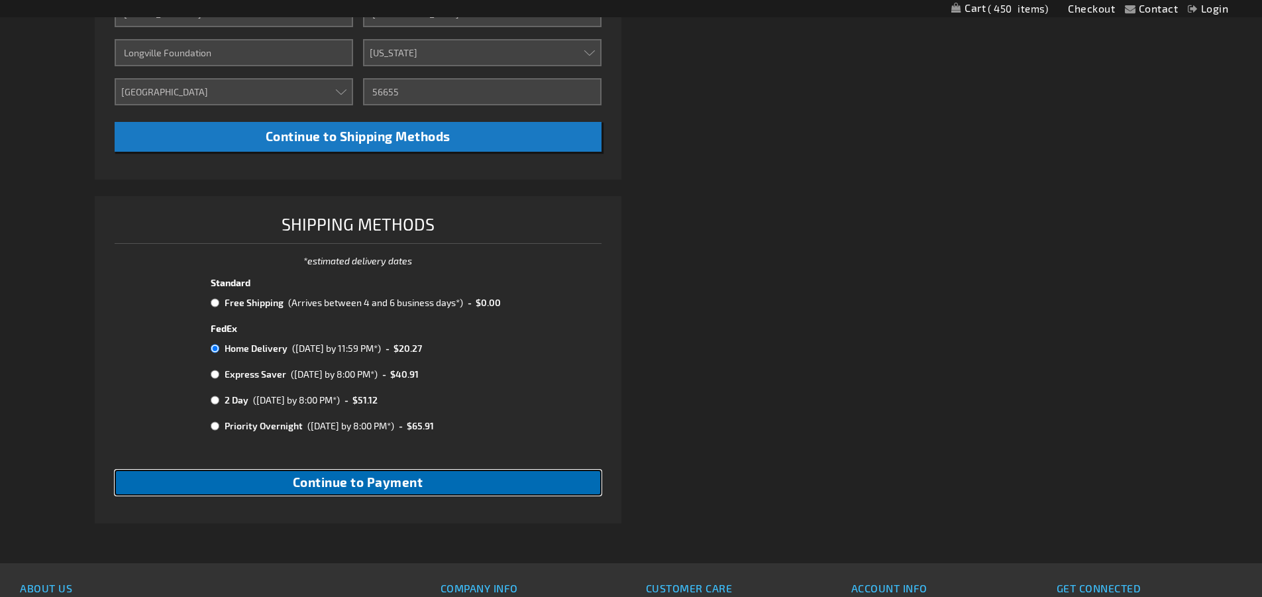
click at [345, 484] on span "Continue to Payment" at bounding box center [358, 481] width 131 height 15
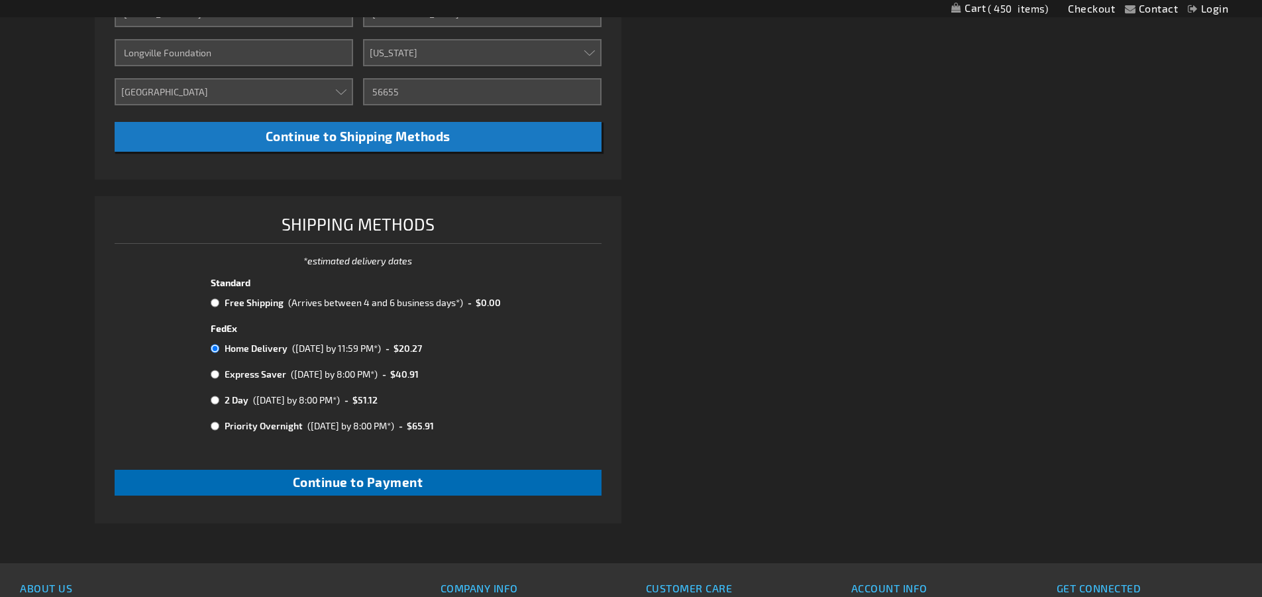
checkbox input "true"
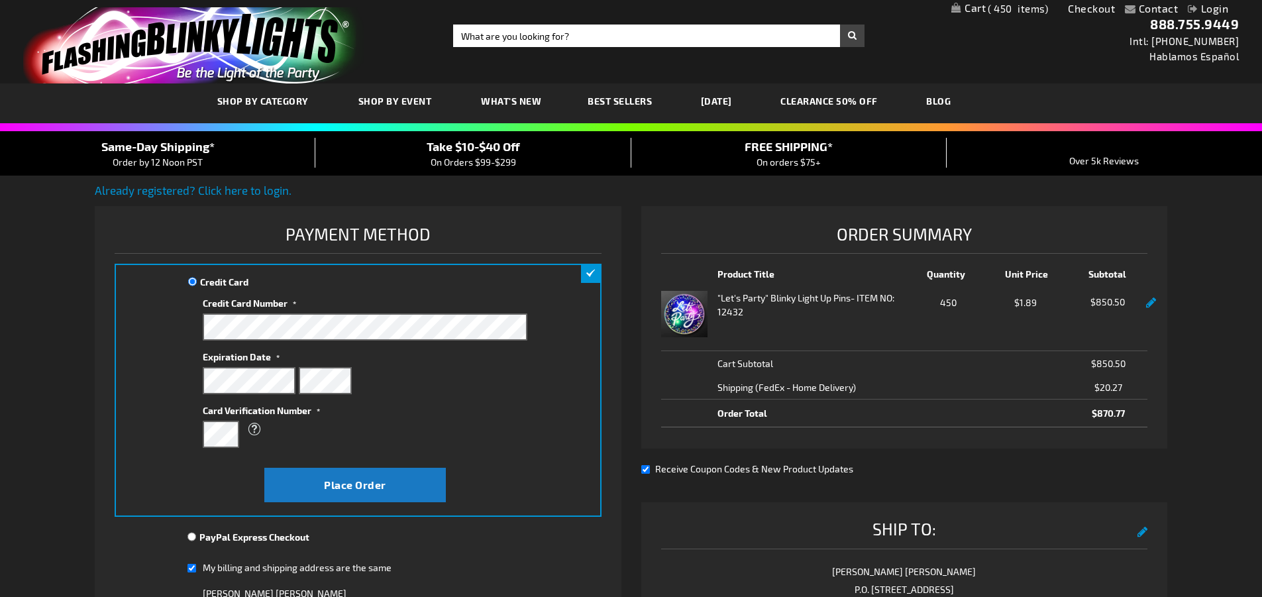
click at [977, 9] on link "My Cart 450 450 items" at bounding box center [1000, 10] width 97 height 14
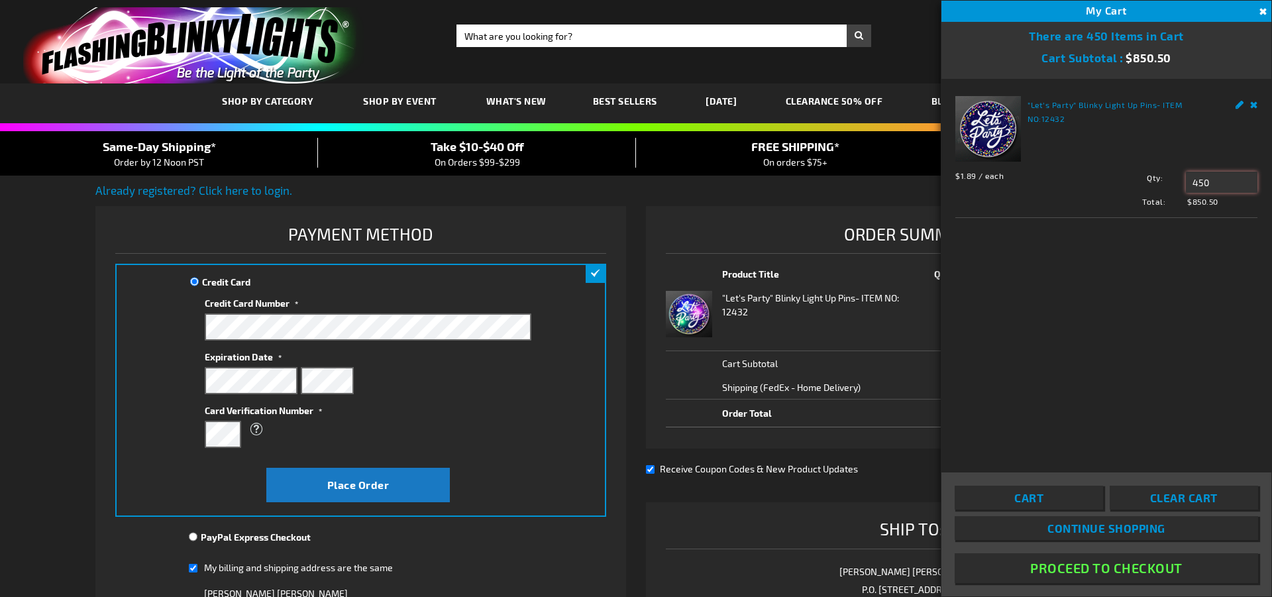
click at [1212, 182] on input "450" at bounding box center [1222, 182] width 72 height 21
type input "4"
type input "225"
click at [1211, 209] on span "Update" at bounding box center [1215, 207] width 31 height 9
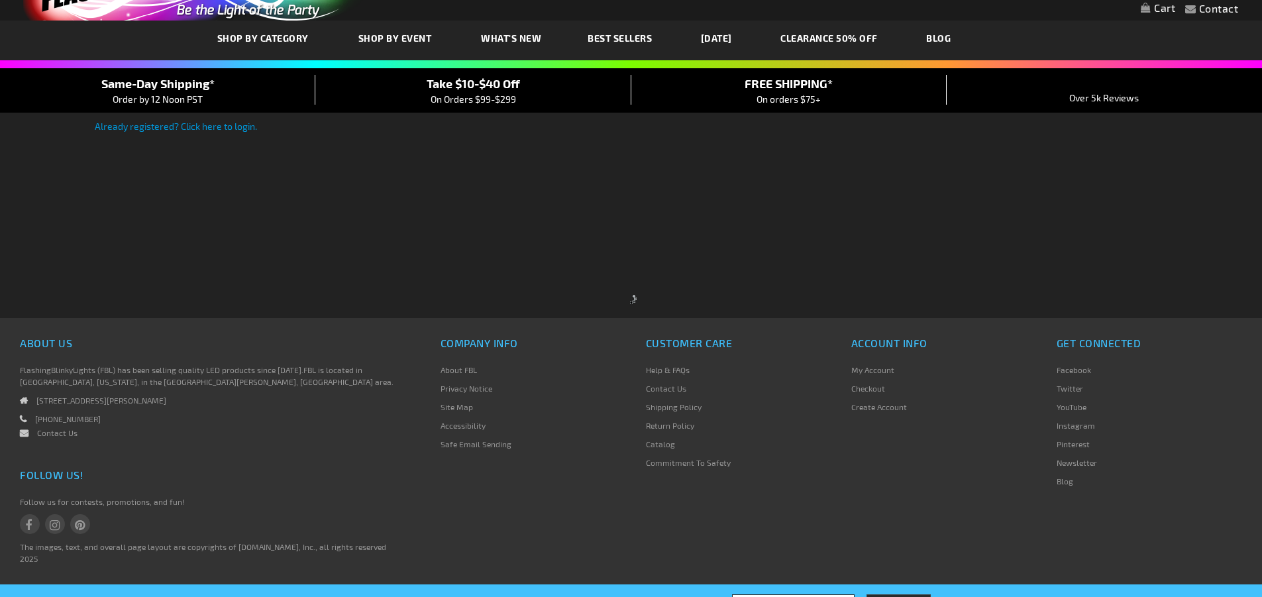
scroll to position [93, 0]
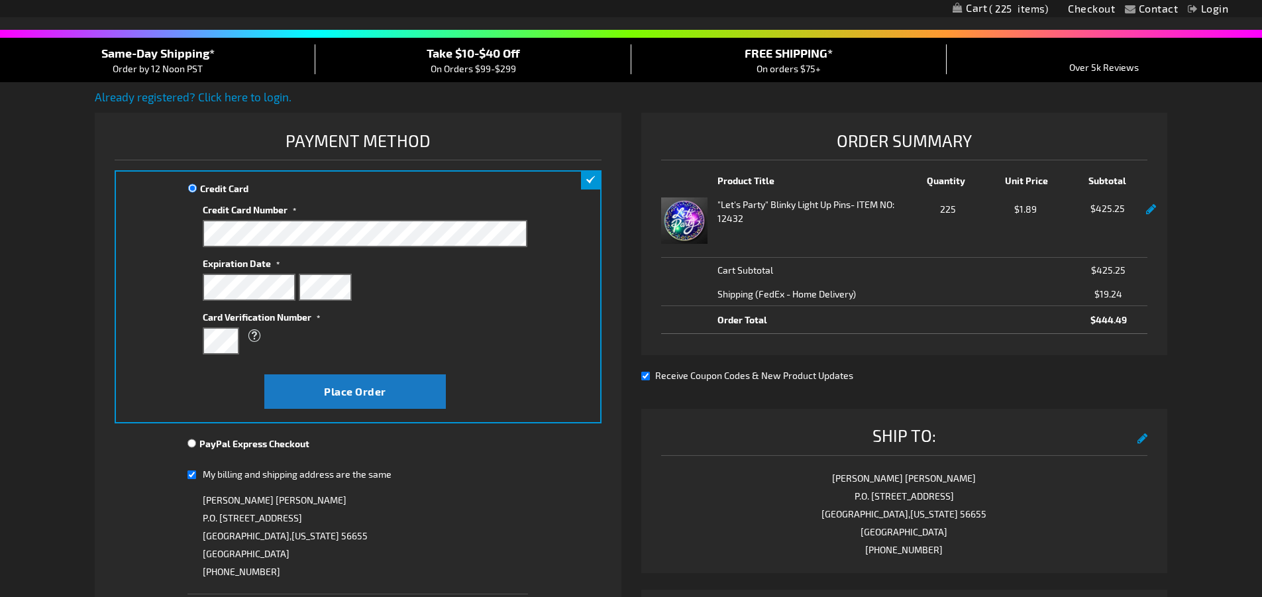
click at [192, 474] on input "My billing and shipping address are the same" at bounding box center [192, 474] width 9 height 27
checkbox input "false"
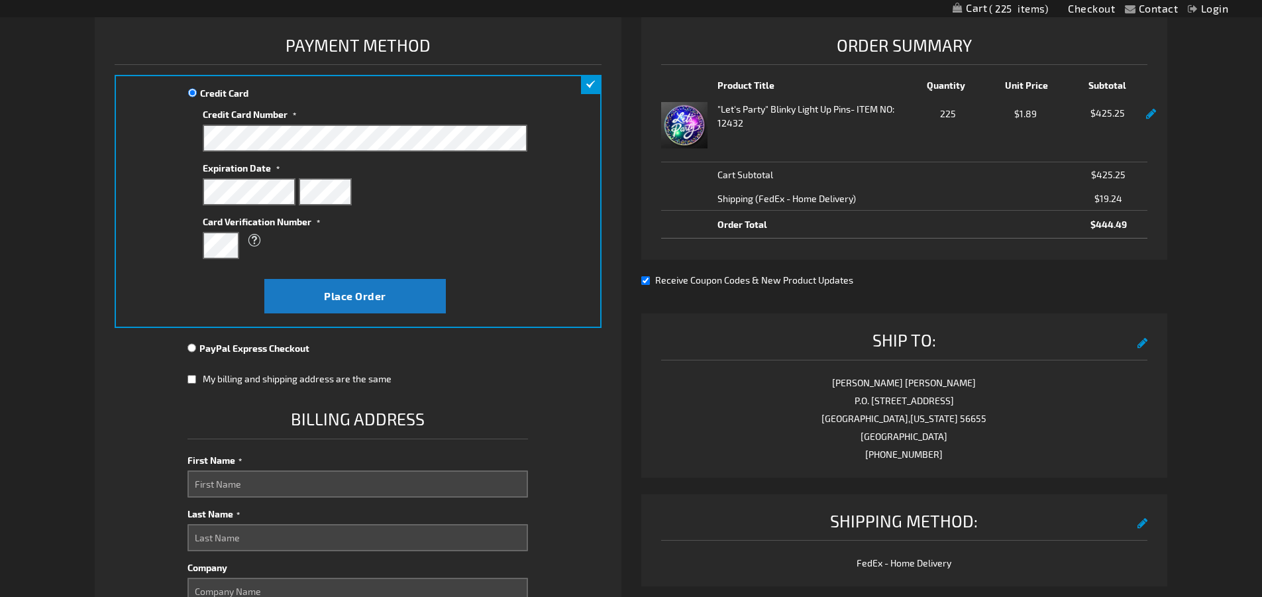
scroll to position [292, 0]
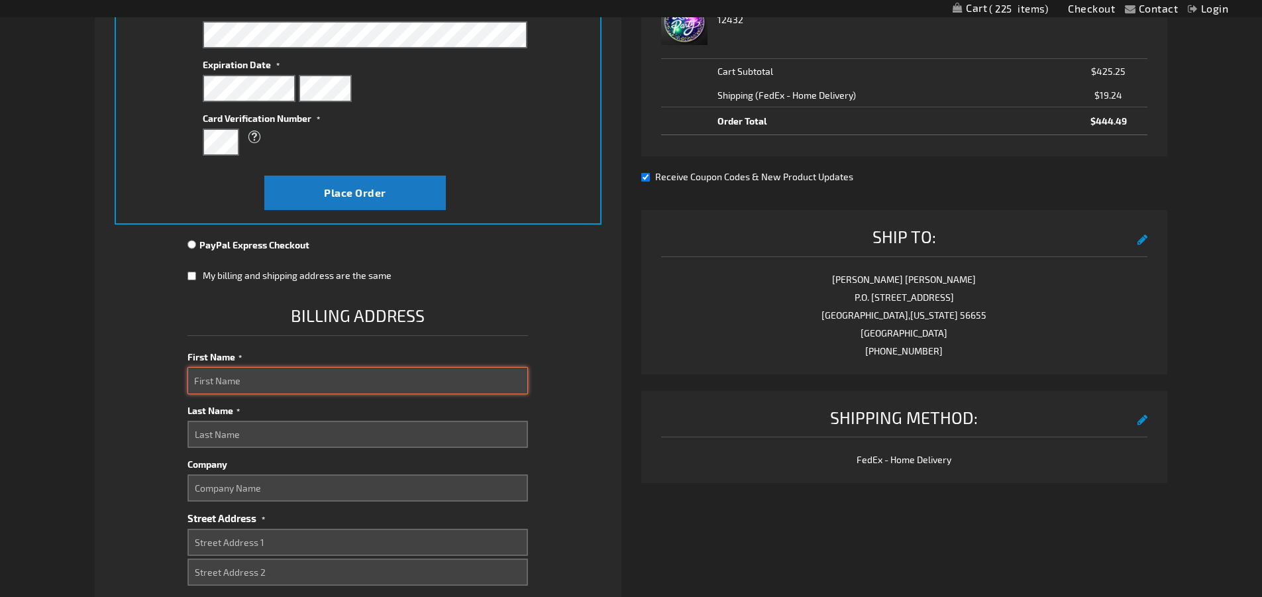
click at [258, 384] on input "First Name" at bounding box center [358, 380] width 341 height 27
type input "Teresa"
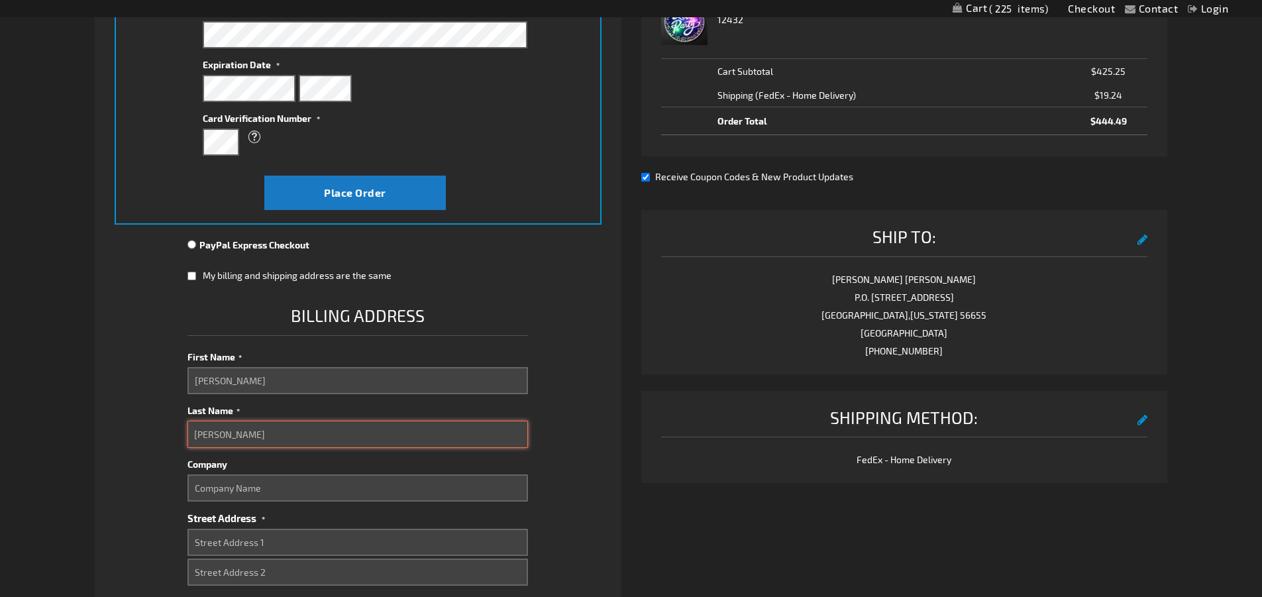
type input "Fay"
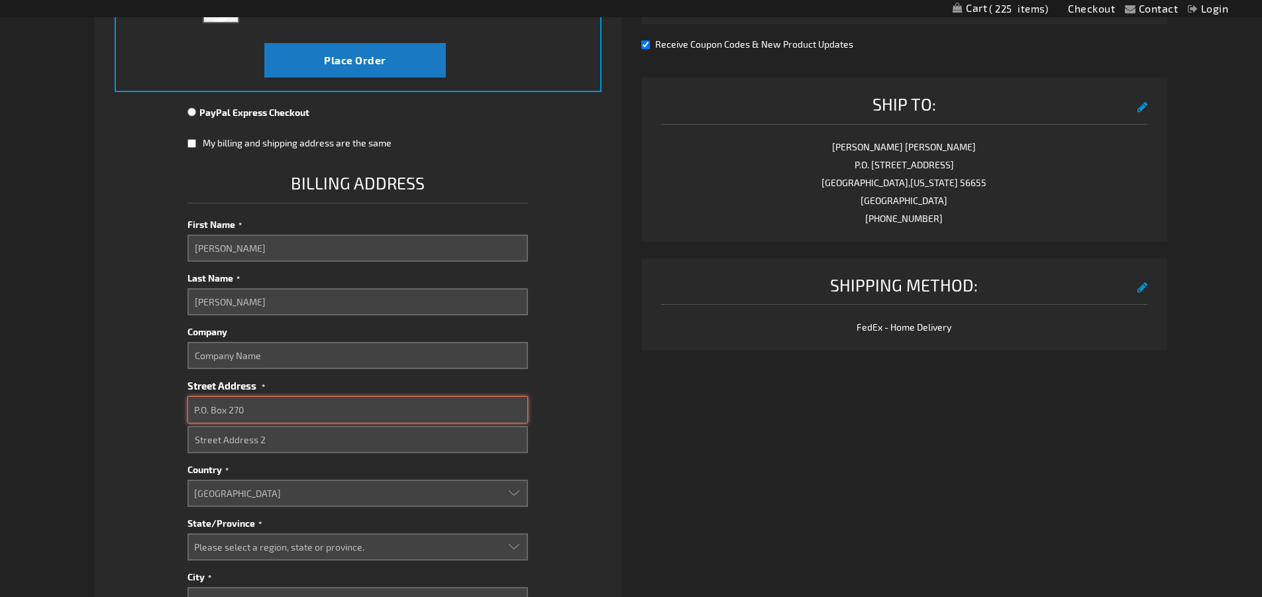
scroll to position [491, 0]
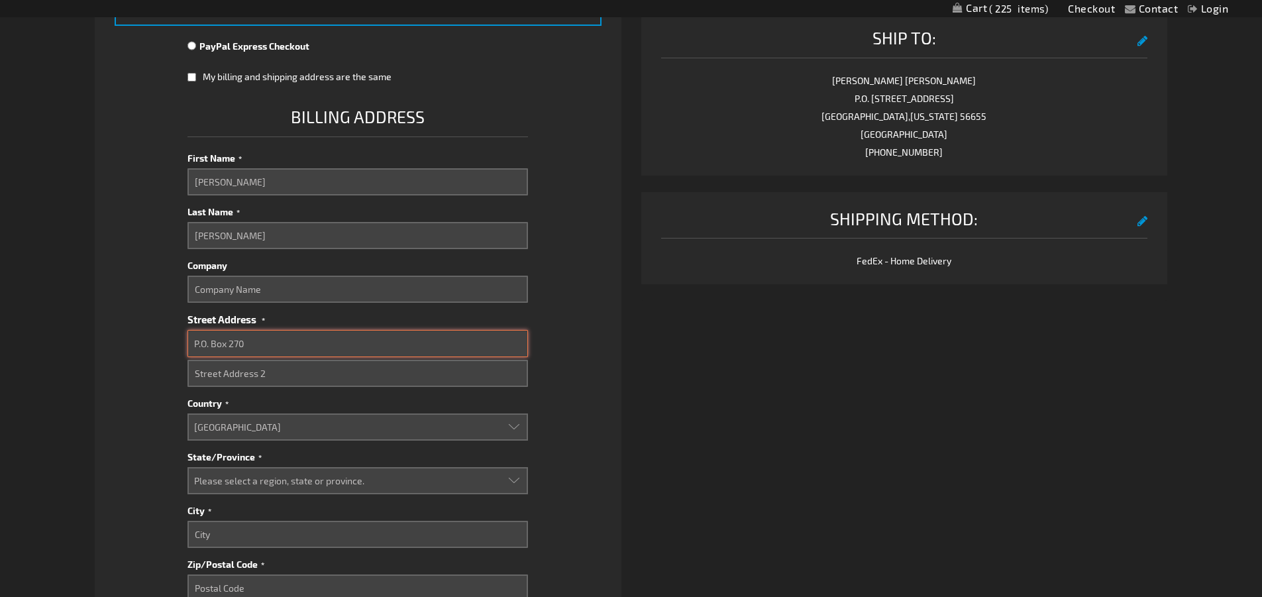
type input "P.O. Box 270"
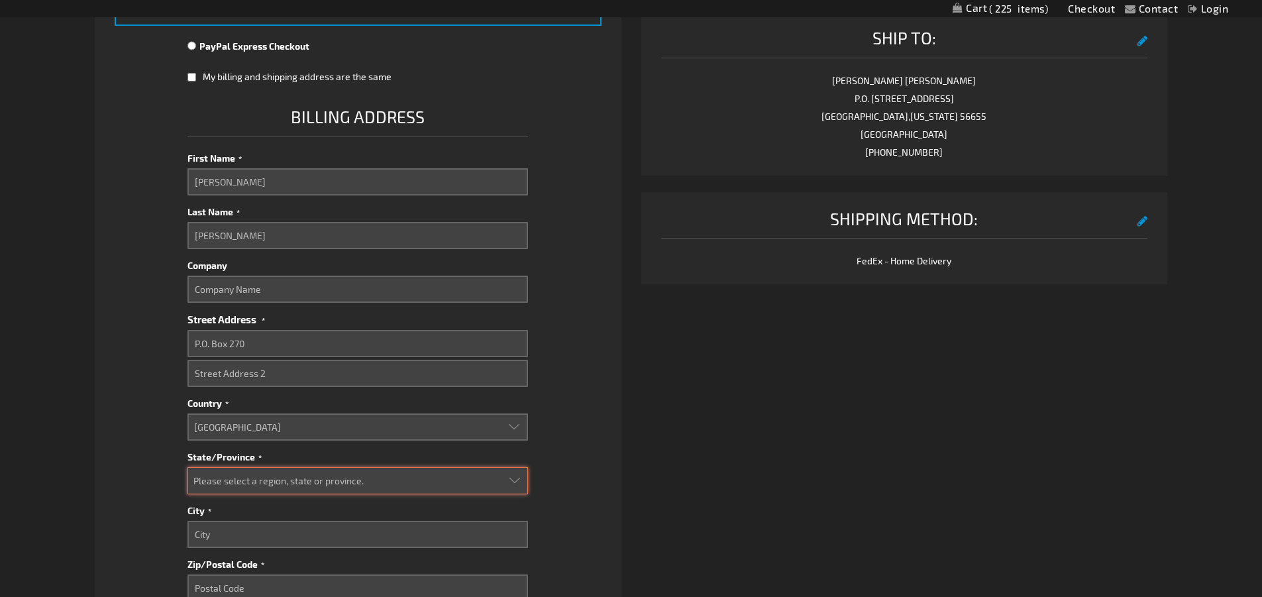
click at [512, 477] on select "Please select a region, state or province. Alabama Alaska Arizona Arkansas Cali…" at bounding box center [358, 480] width 341 height 27
select select "34"
click at [188, 467] on select "Please select a region, state or province. Alabama Alaska Arizona Arkansas Cali…" at bounding box center [358, 480] width 341 height 27
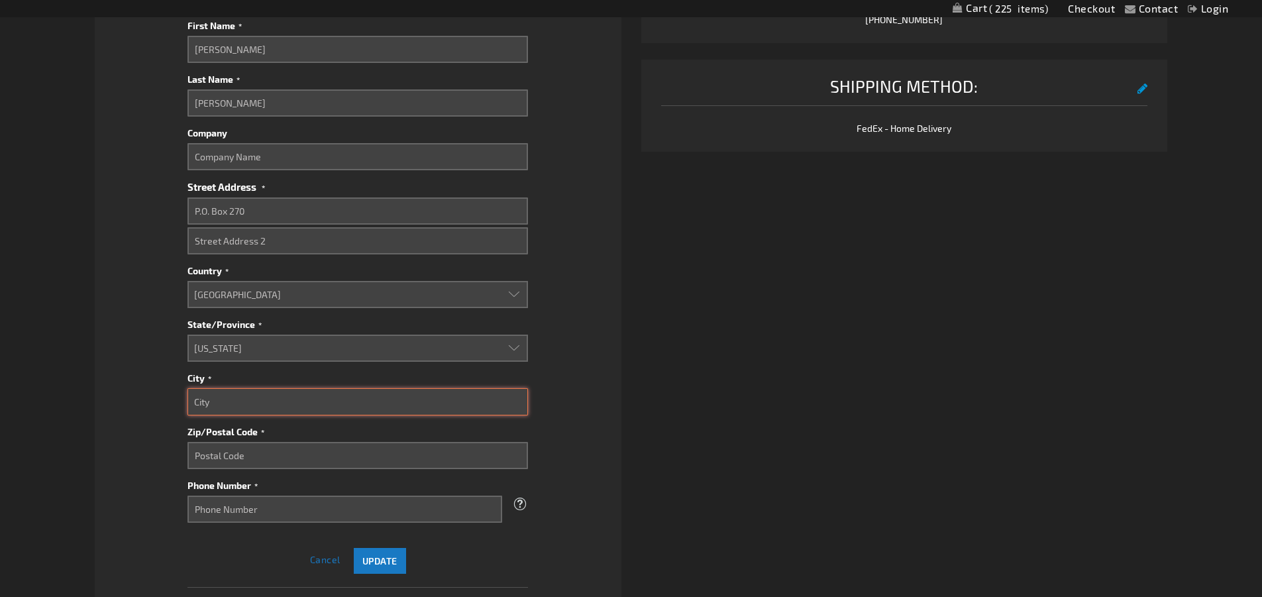
click at [223, 406] on input "City" at bounding box center [358, 401] width 341 height 27
type input "Longville"
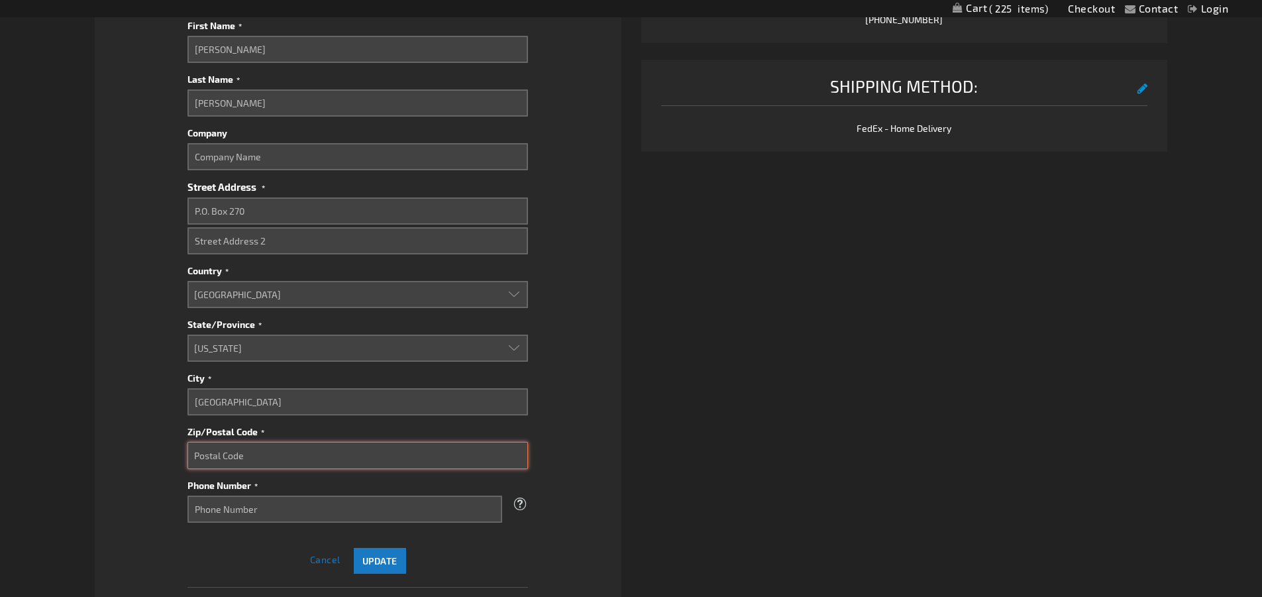
click at [313, 458] on input "Zip/Postal Code" at bounding box center [358, 455] width 341 height 27
type input "56655"
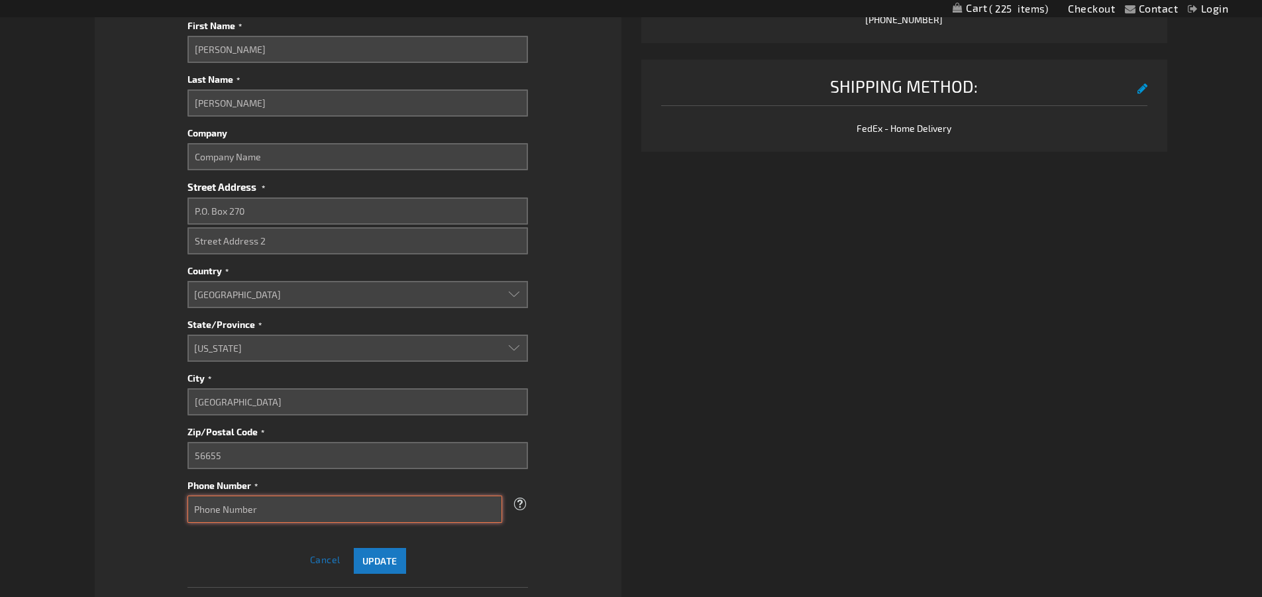
click at [272, 509] on input "Phone Number" at bounding box center [345, 509] width 315 height 27
type input "2"
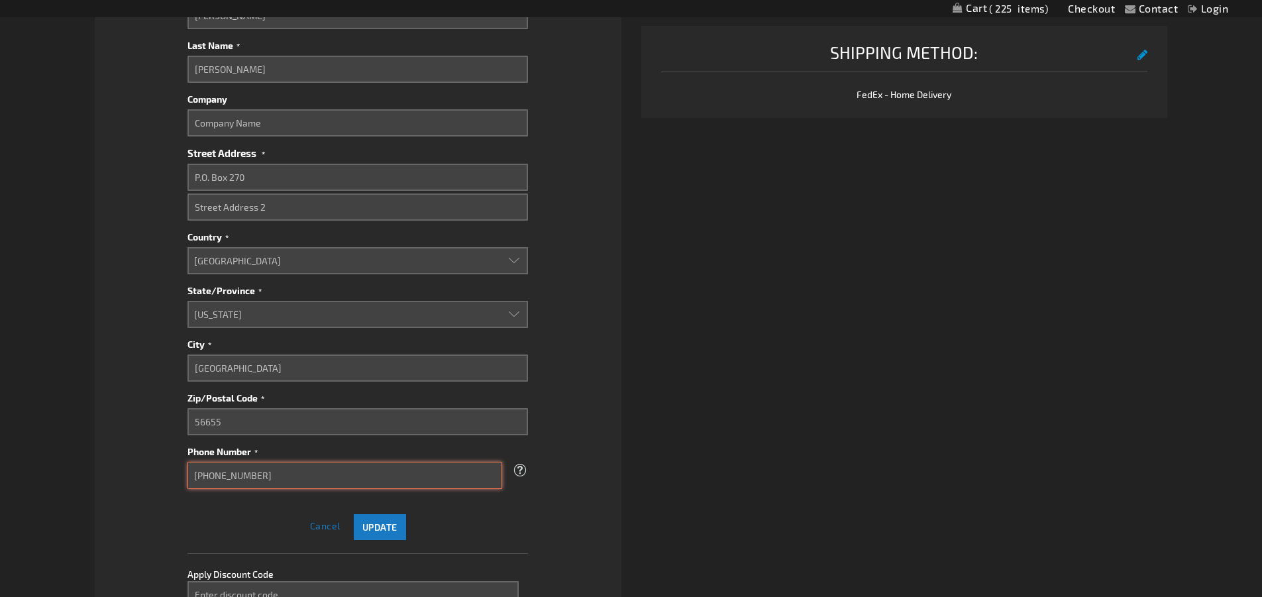
scroll to position [690, 0]
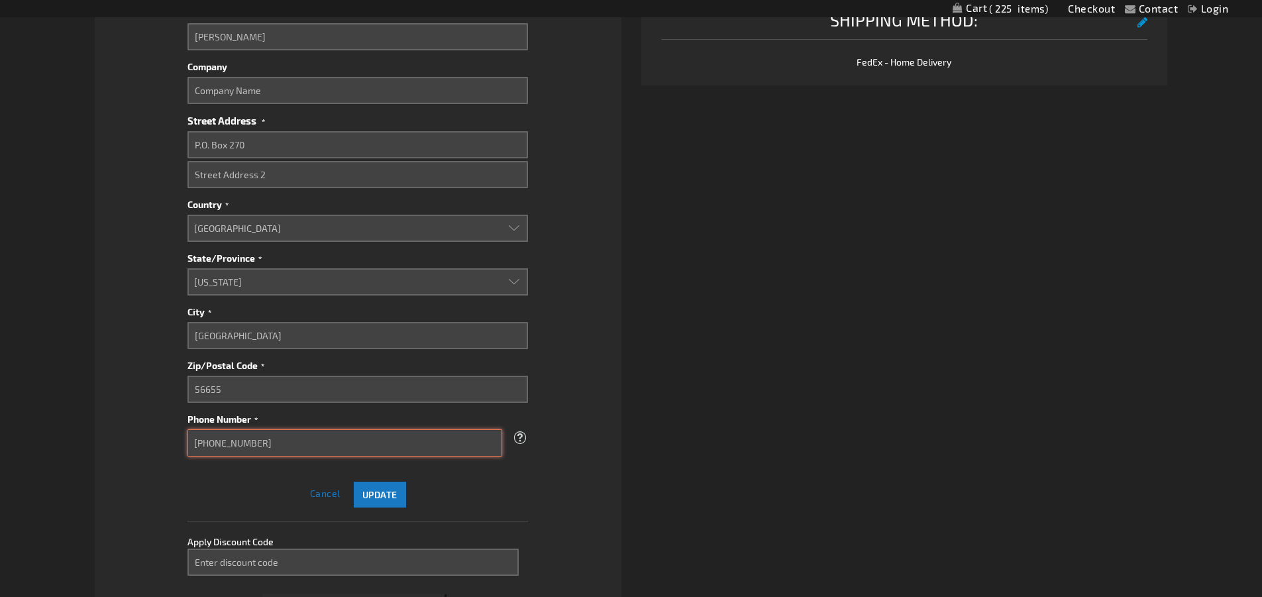
type input "218-363-3825"
click at [388, 496] on span "Update" at bounding box center [379, 494] width 35 height 11
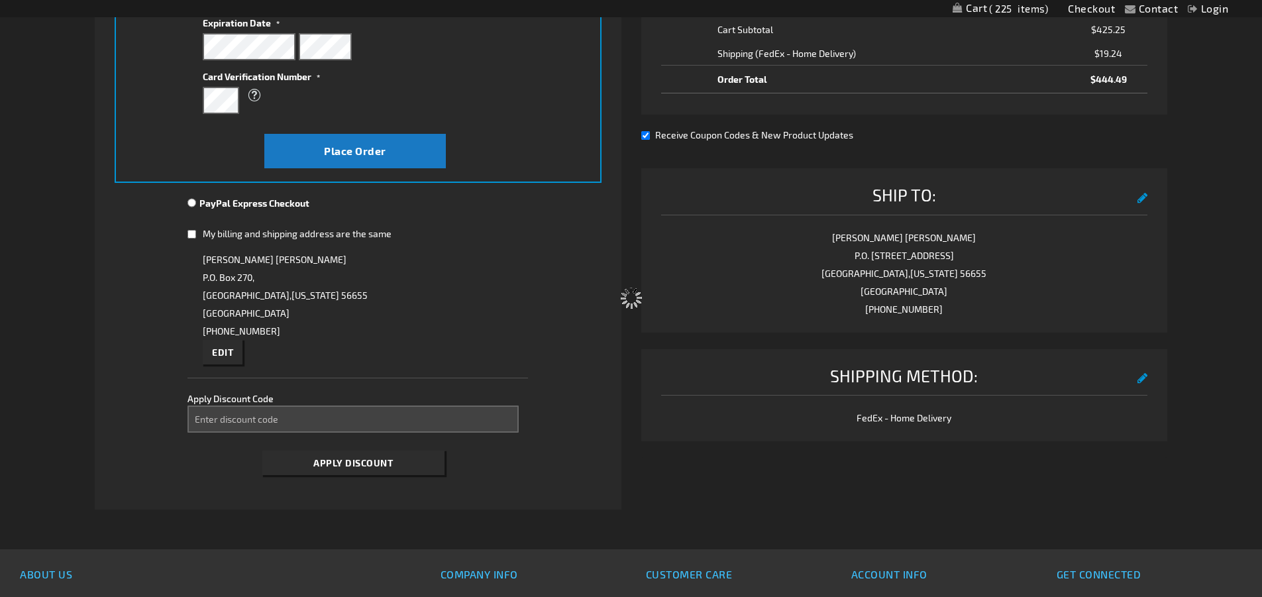
scroll to position [198, 0]
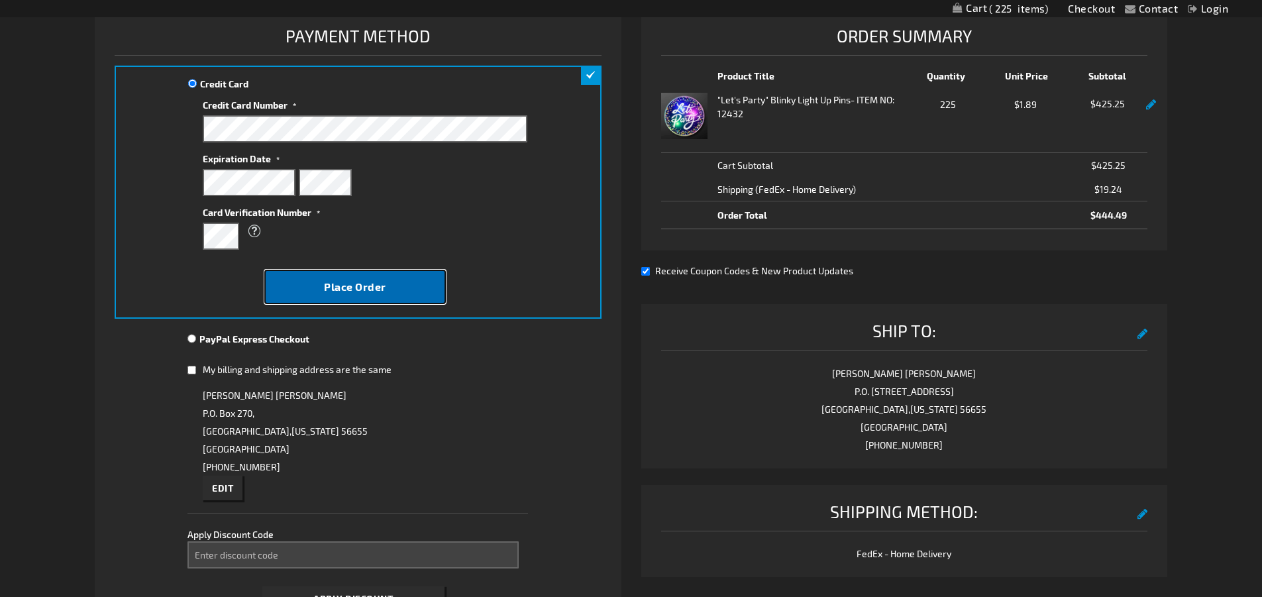
click at [360, 283] on span "Place Order" at bounding box center [355, 286] width 62 height 13
